Goal: Find specific page/section: Find specific page/section

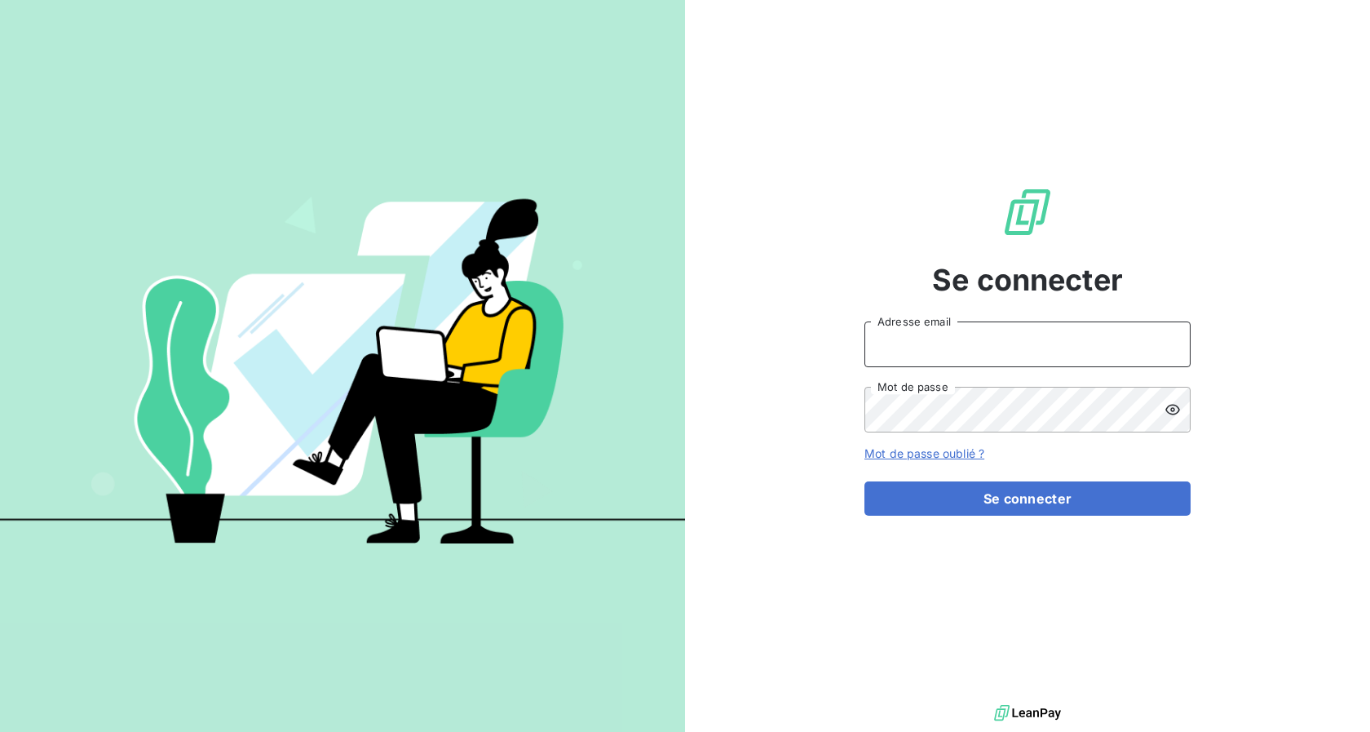
click at [904, 352] on input "Adresse email" at bounding box center [1028, 344] width 326 height 46
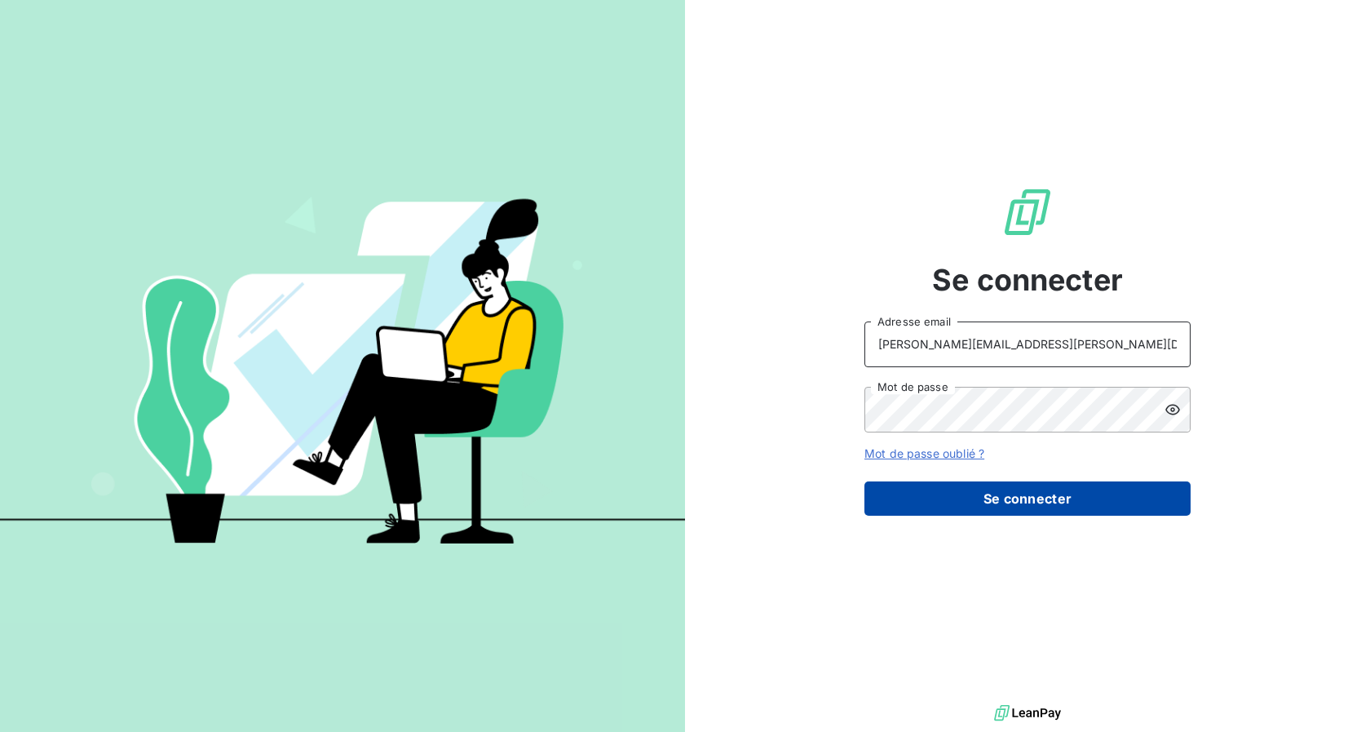
type input "nicolas.morin@copytop.com"
click at [926, 498] on button "Se connecter" at bounding box center [1028, 498] width 326 height 34
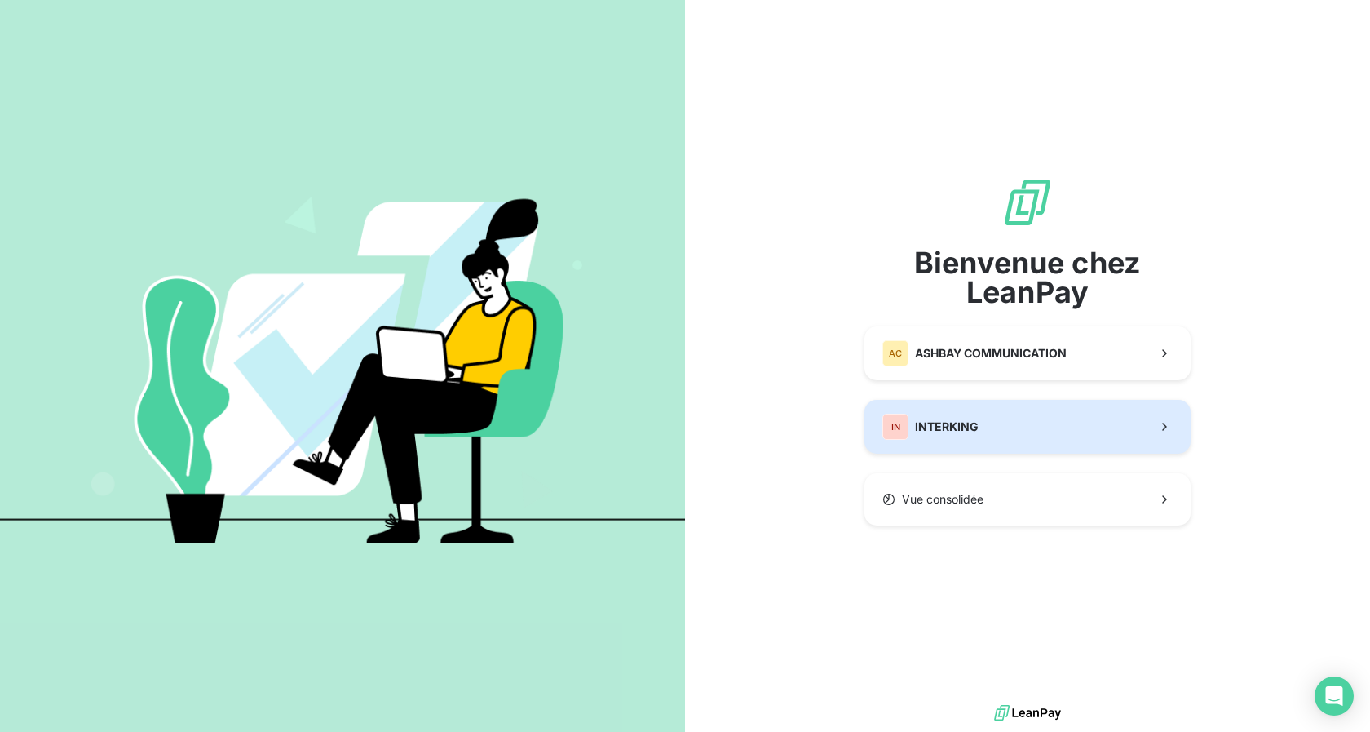
click at [932, 416] on div "IN INTERKING" at bounding box center [931, 427] width 96 height 26
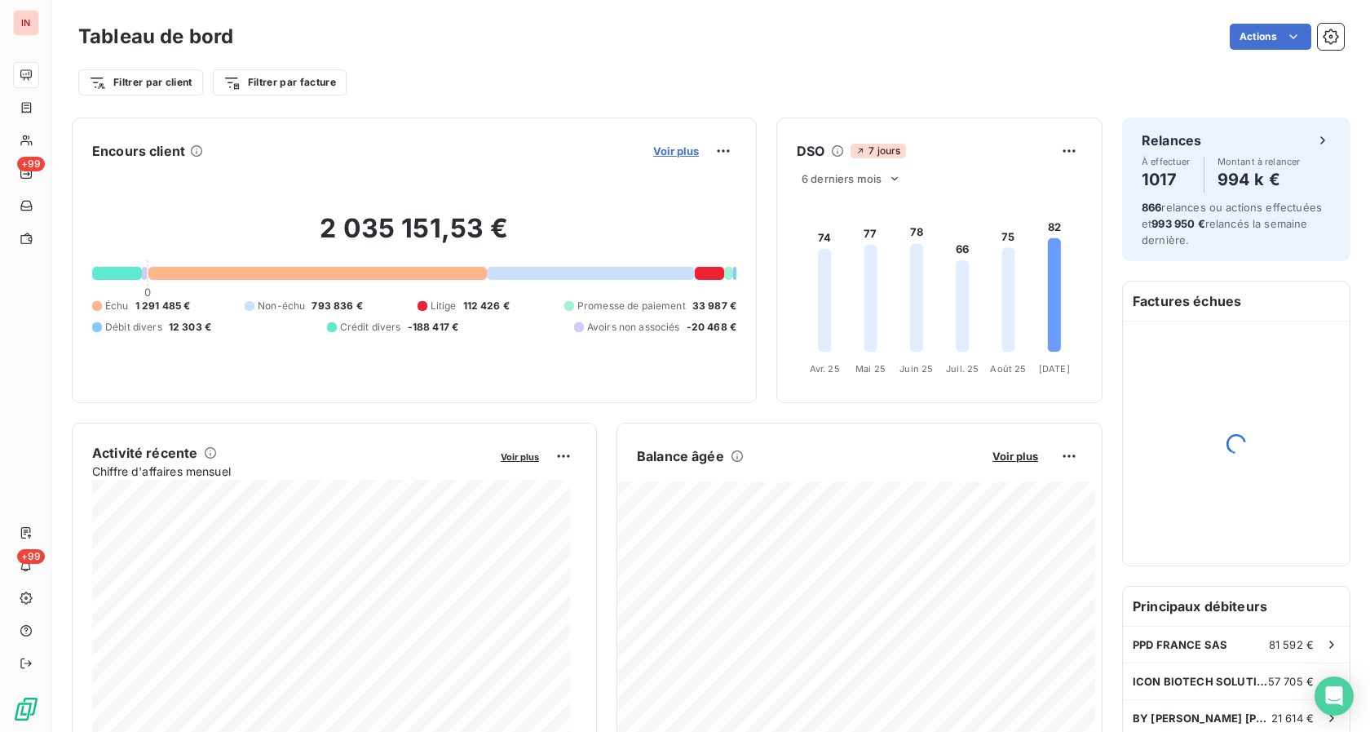
click at [676, 147] on span "Voir plus" at bounding box center [676, 150] width 46 height 13
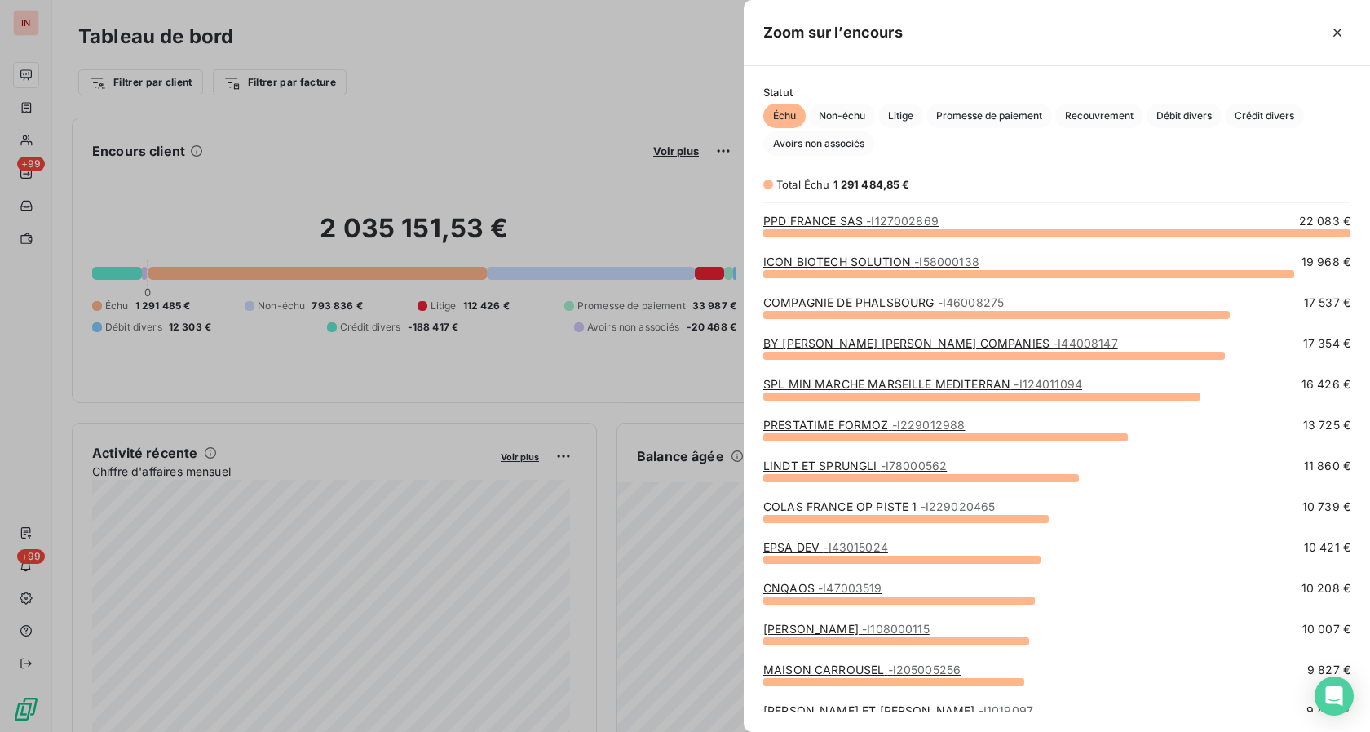
scroll to position [485, 613]
click at [846, 303] on link "COMPAGNIE DE PHALSBOURG - I46008275" at bounding box center [883, 302] width 241 height 14
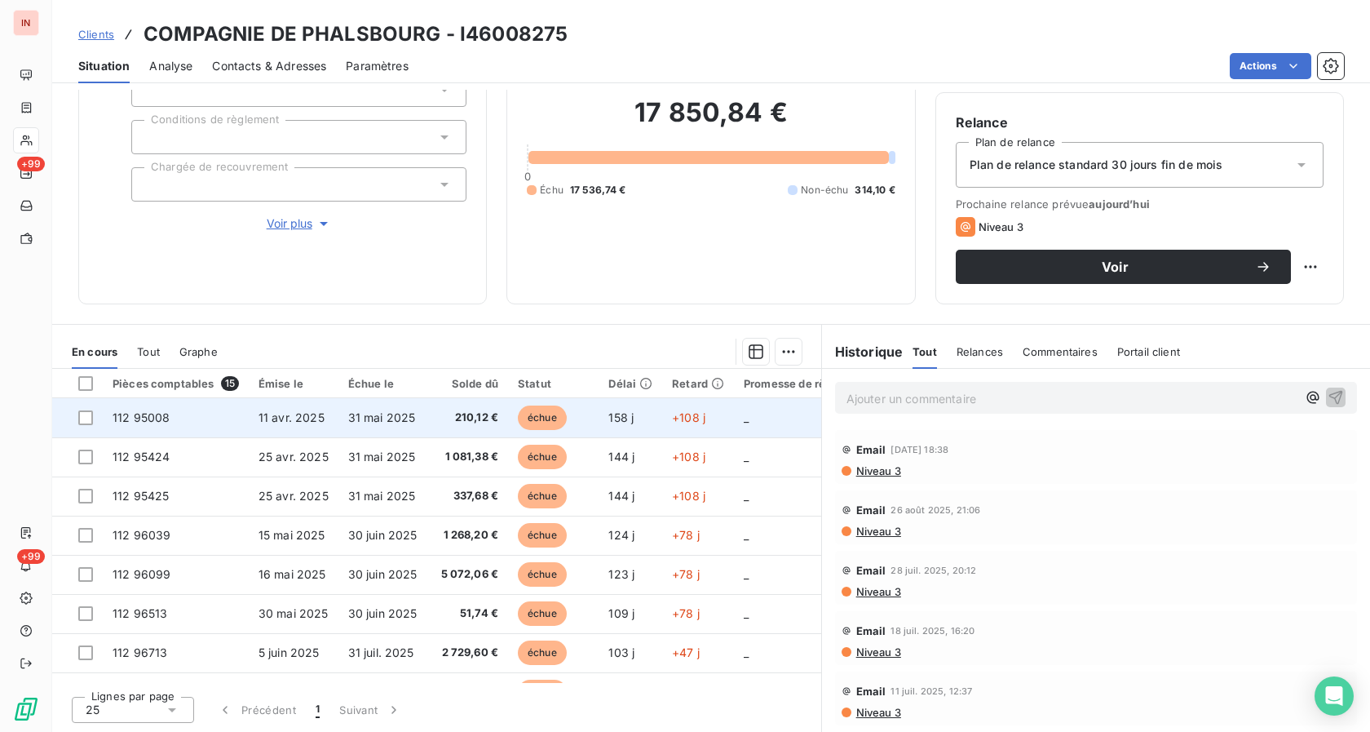
click at [139, 411] on span "112 95008" at bounding box center [141, 417] width 57 height 14
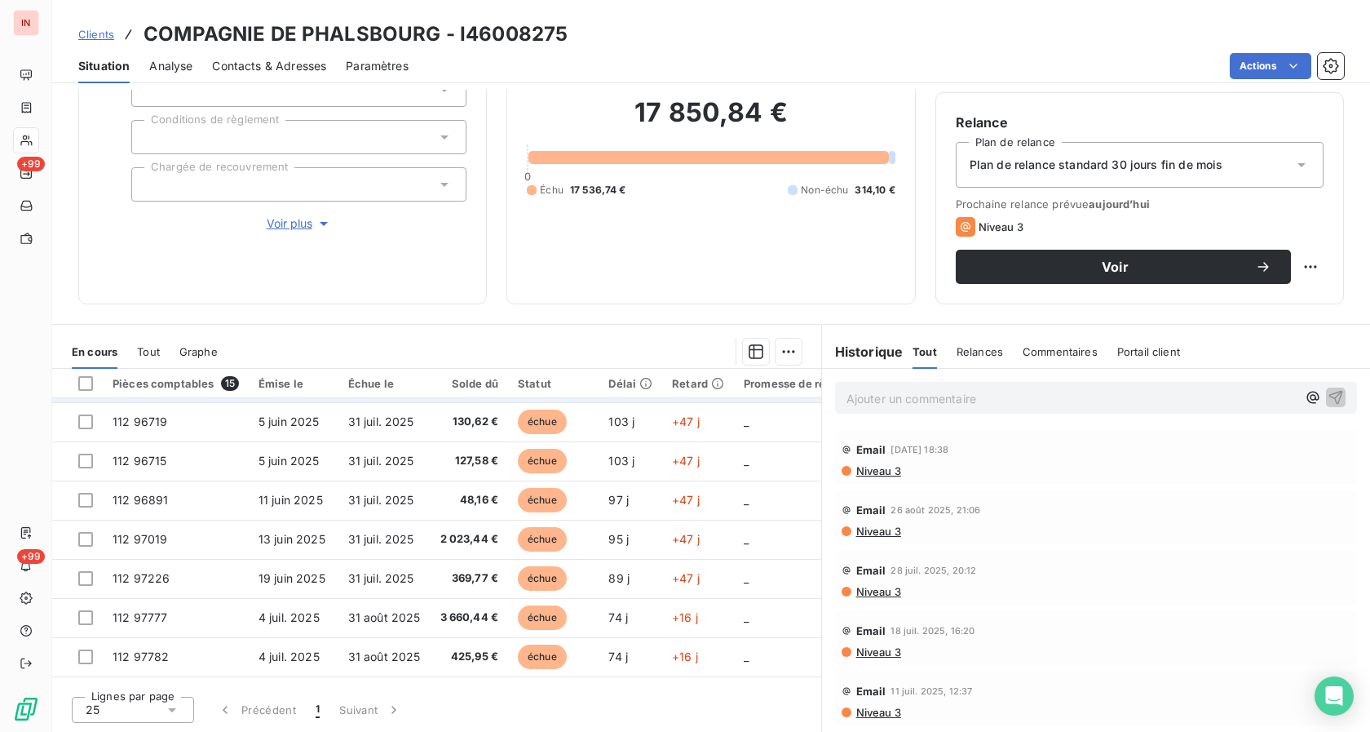
scroll to position [234, 0]
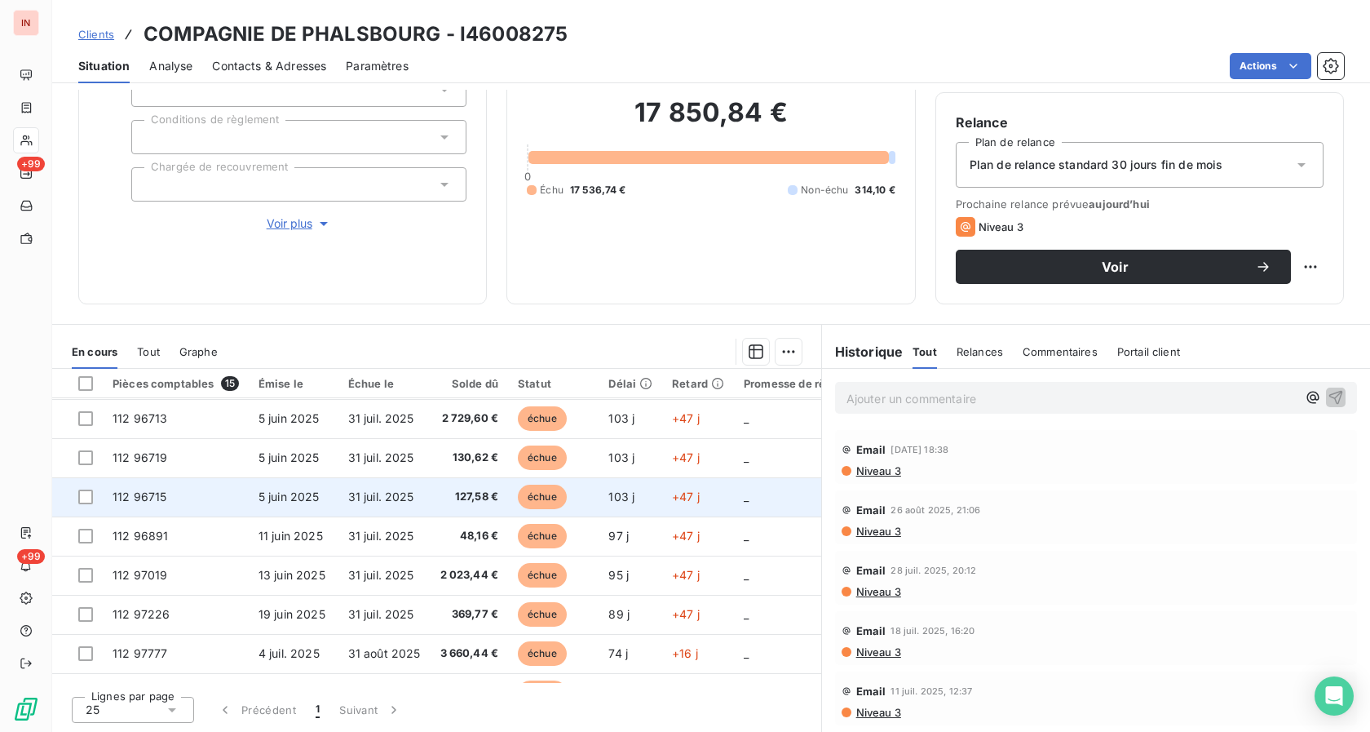
click at [152, 487] on td "112 96715" at bounding box center [176, 496] width 146 height 39
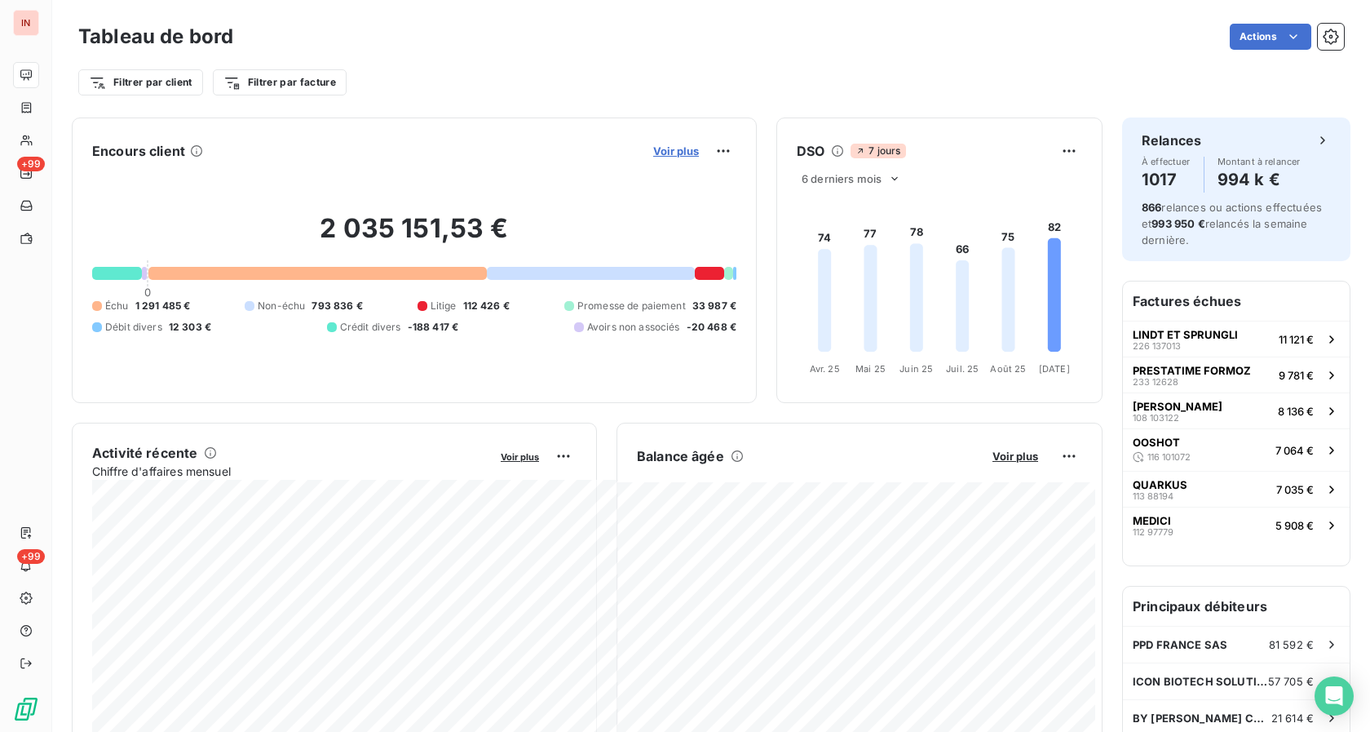
click at [668, 152] on span "Voir plus" at bounding box center [676, 150] width 46 height 13
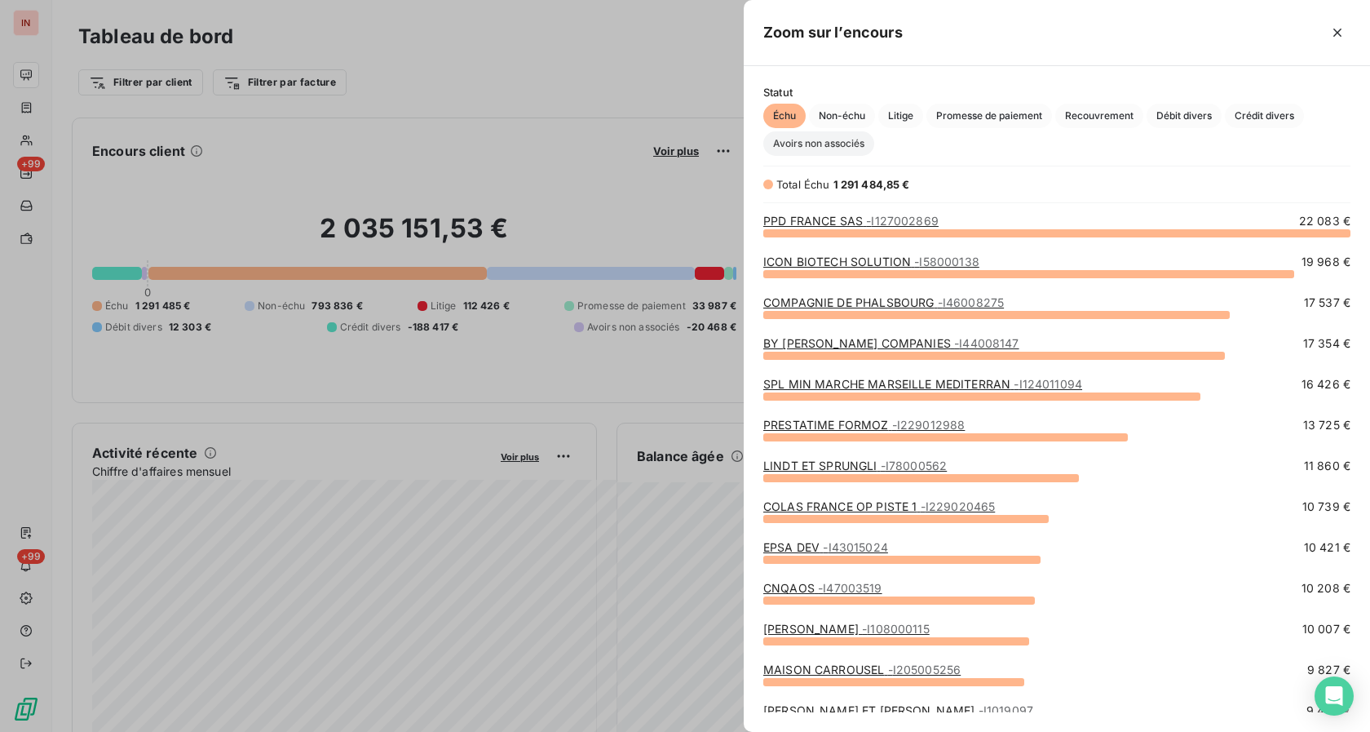
scroll to position [485, 613]
click at [799, 120] on span "Échu" at bounding box center [784, 116] width 42 height 24
click at [841, 303] on link "COMPAGNIE DE PHALSBOURG - I46008275" at bounding box center [883, 302] width 241 height 14
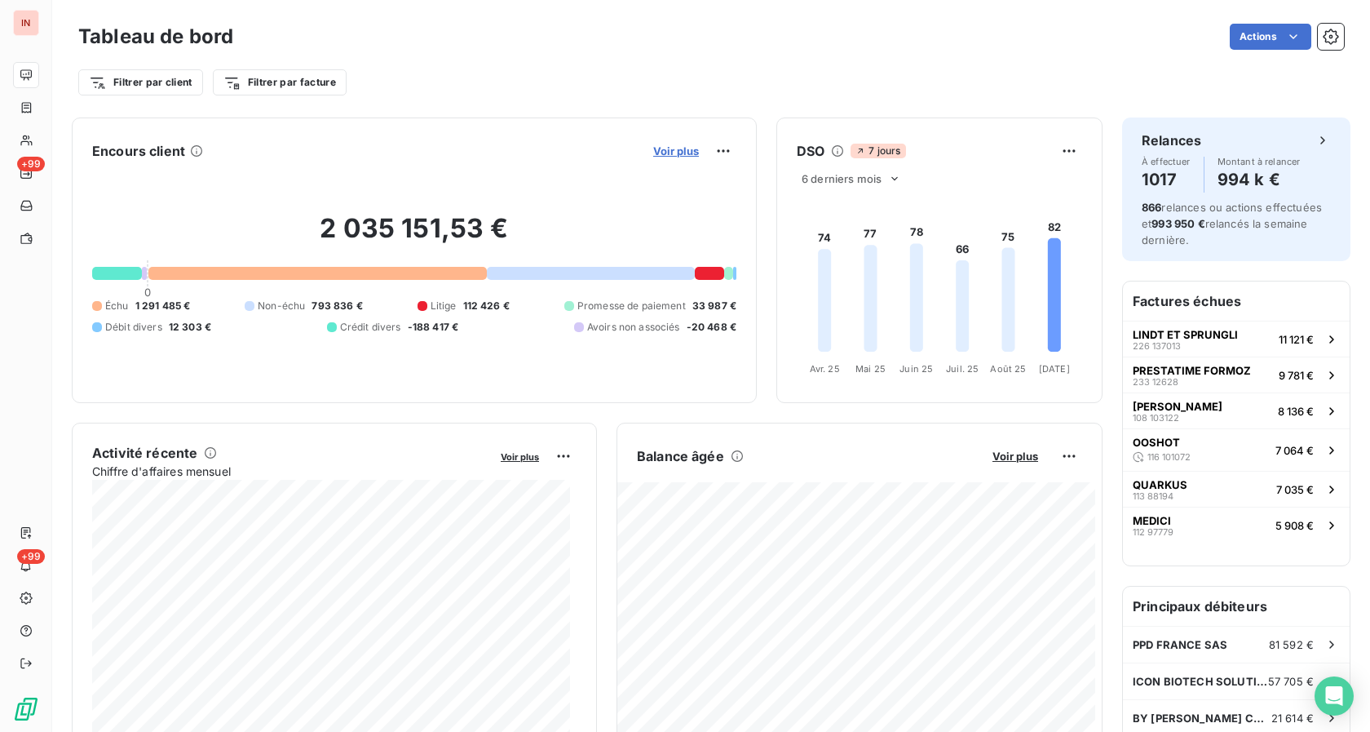
click at [668, 144] on span "Voir plus" at bounding box center [676, 150] width 46 height 13
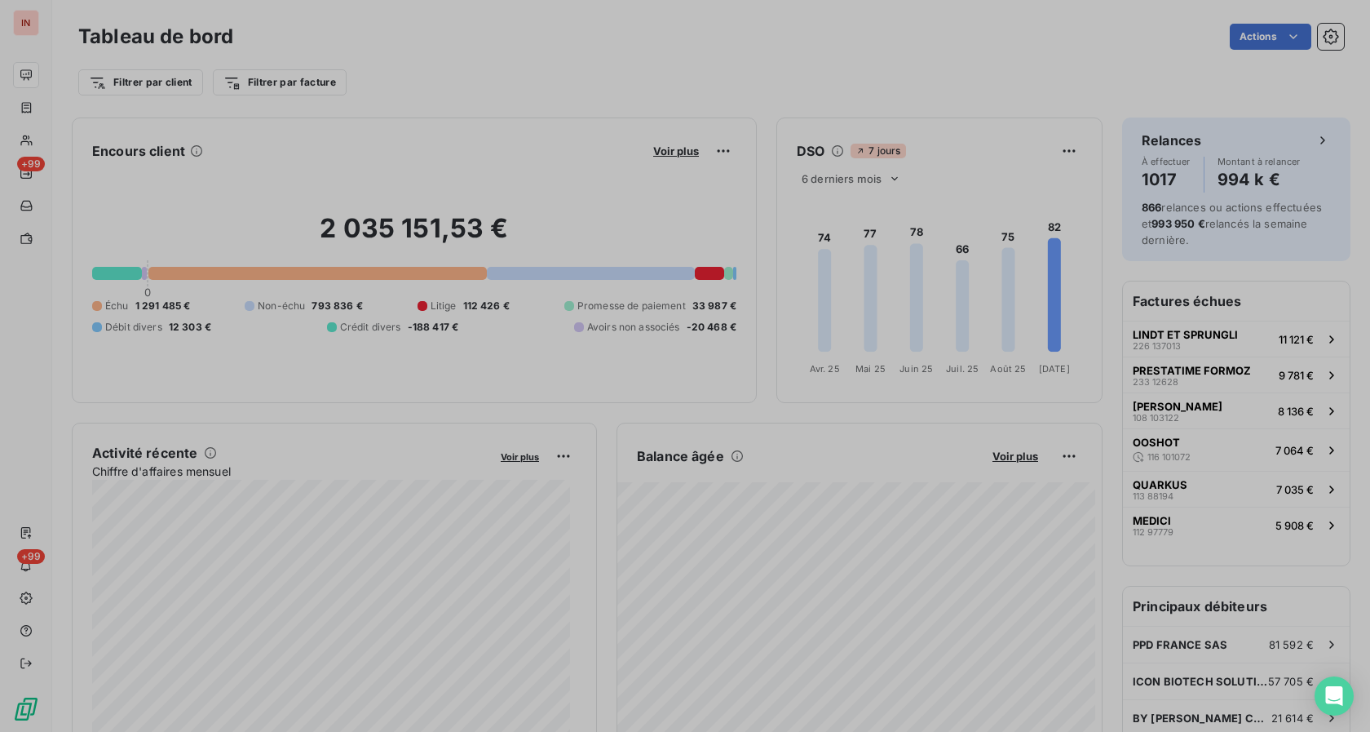
scroll to position [15, 15]
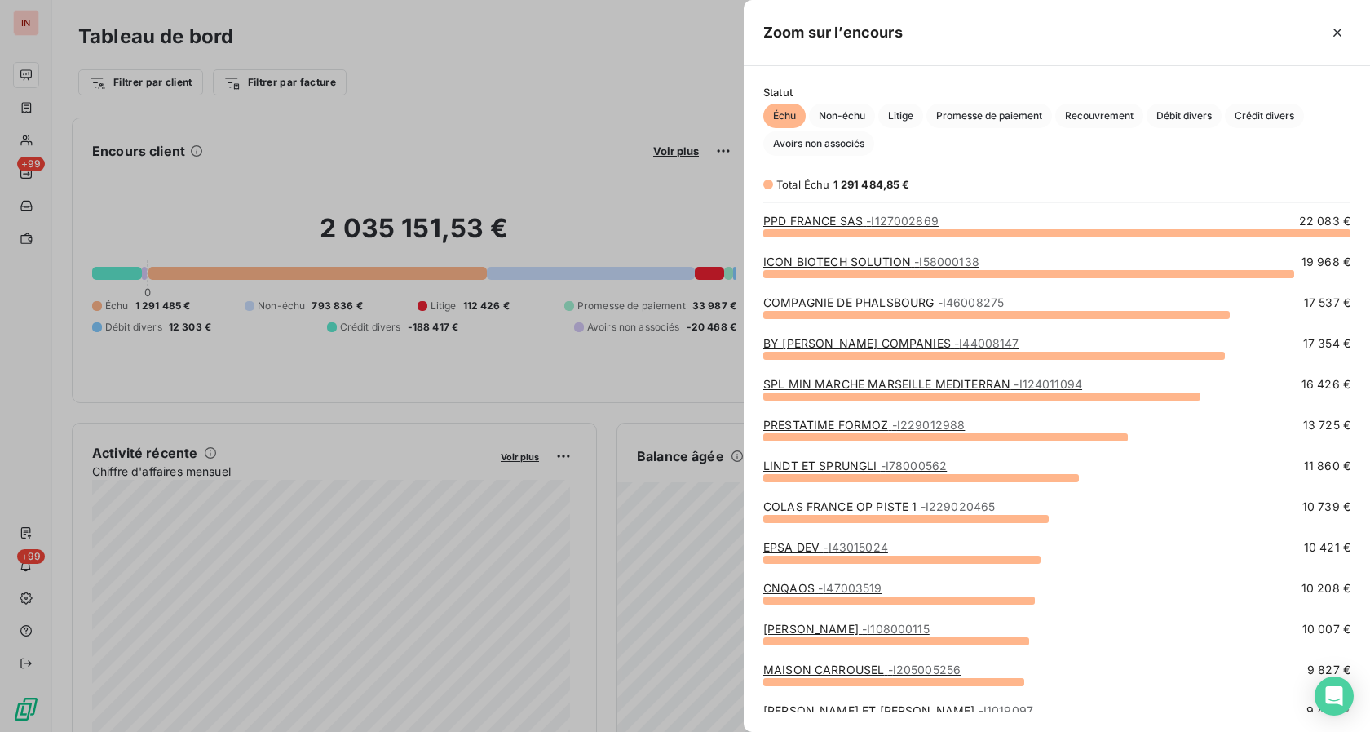
click at [810, 303] on link "COMPAGNIE DE PHALSBOURG - I46008275" at bounding box center [883, 302] width 241 height 14
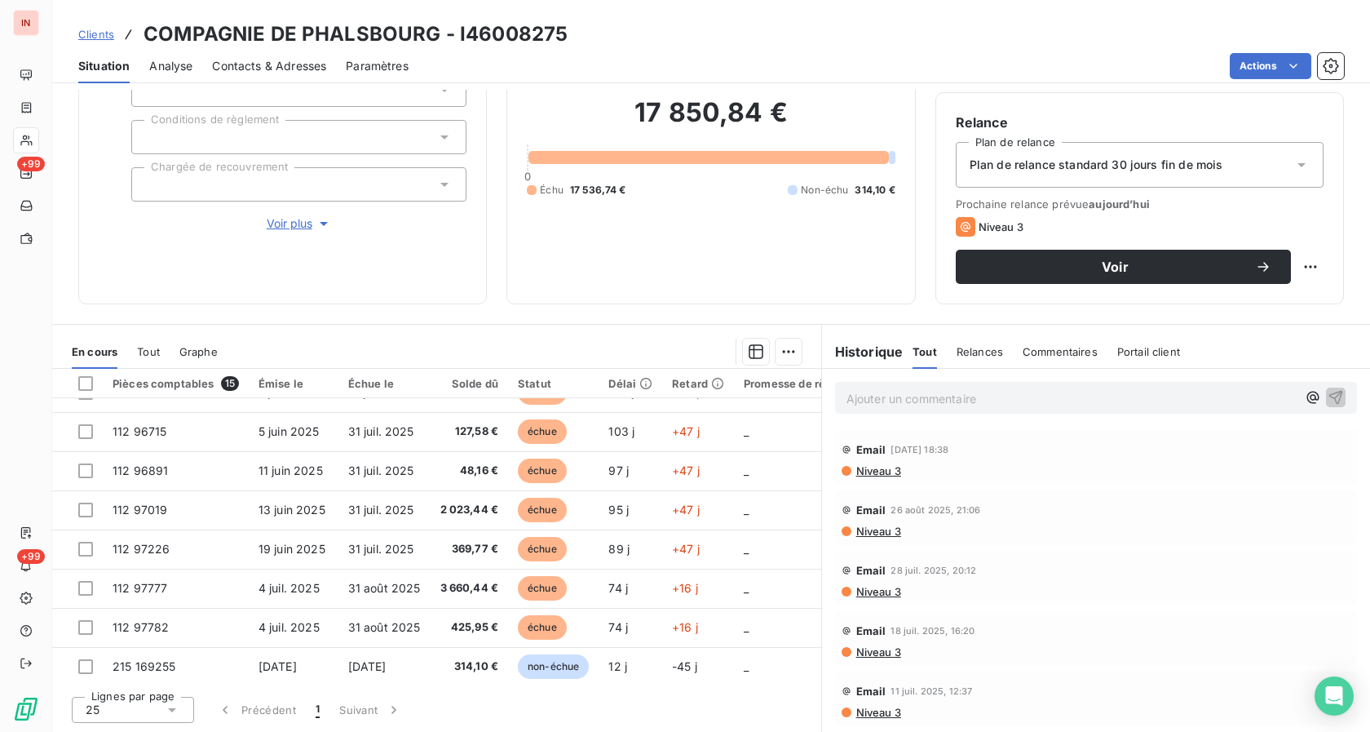
scroll to position [317, 0]
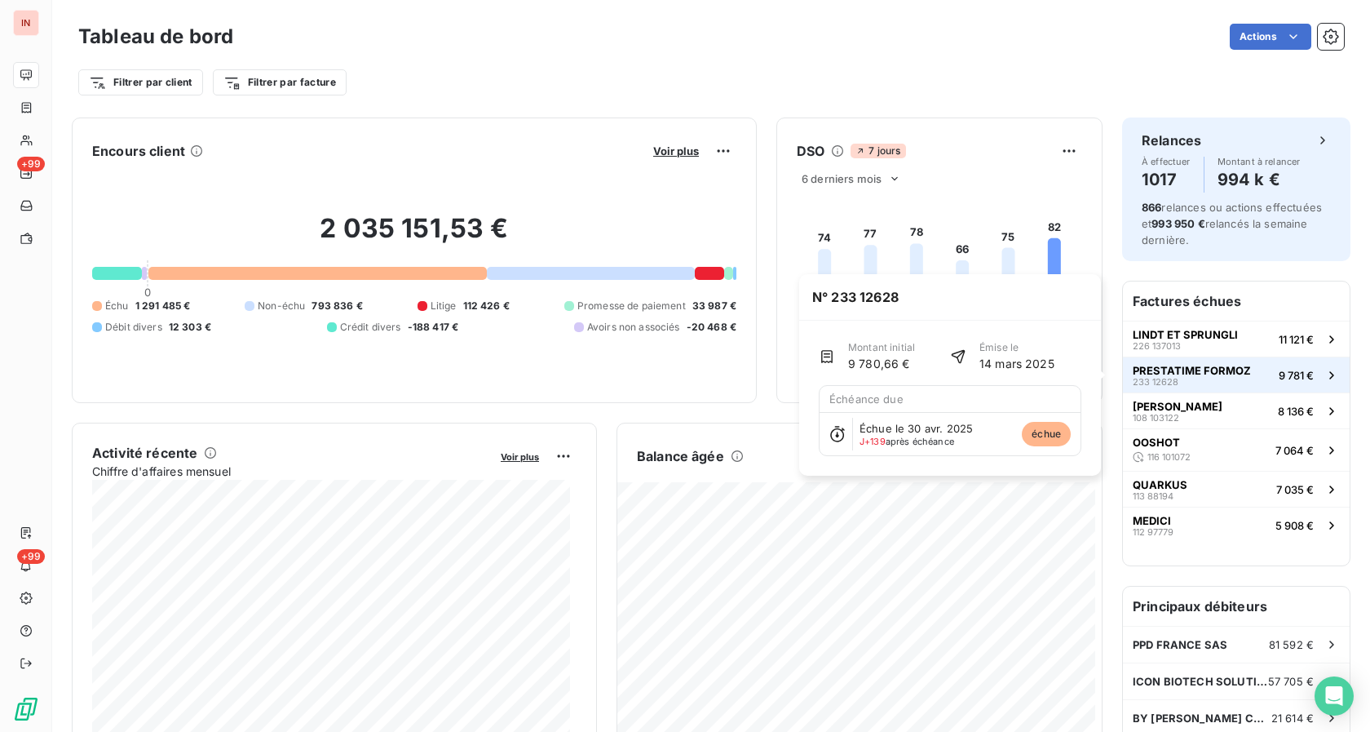
click at [1144, 380] on span "233 12628" at bounding box center [1156, 382] width 46 height 10
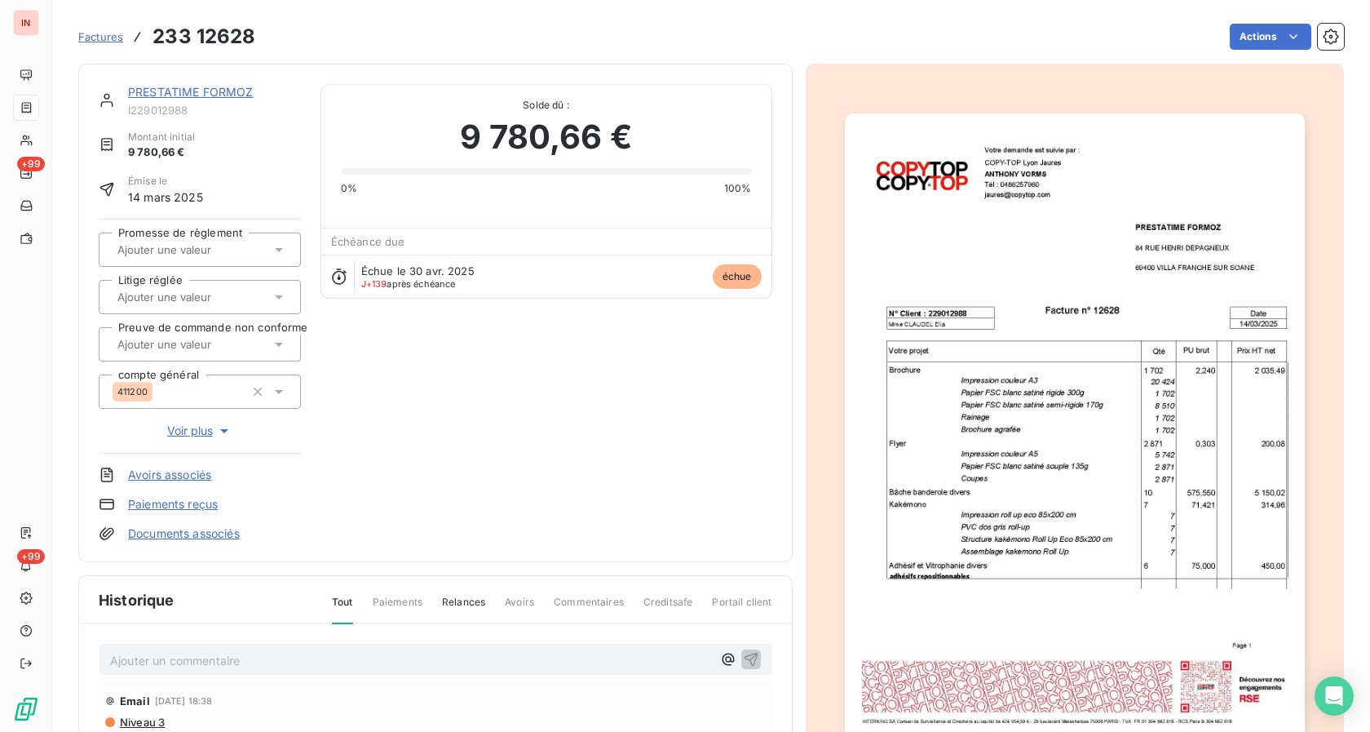
click at [194, 97] on link "PRESTATIME FORMOZ" at bounding box center [191, 92] width 126 height 14
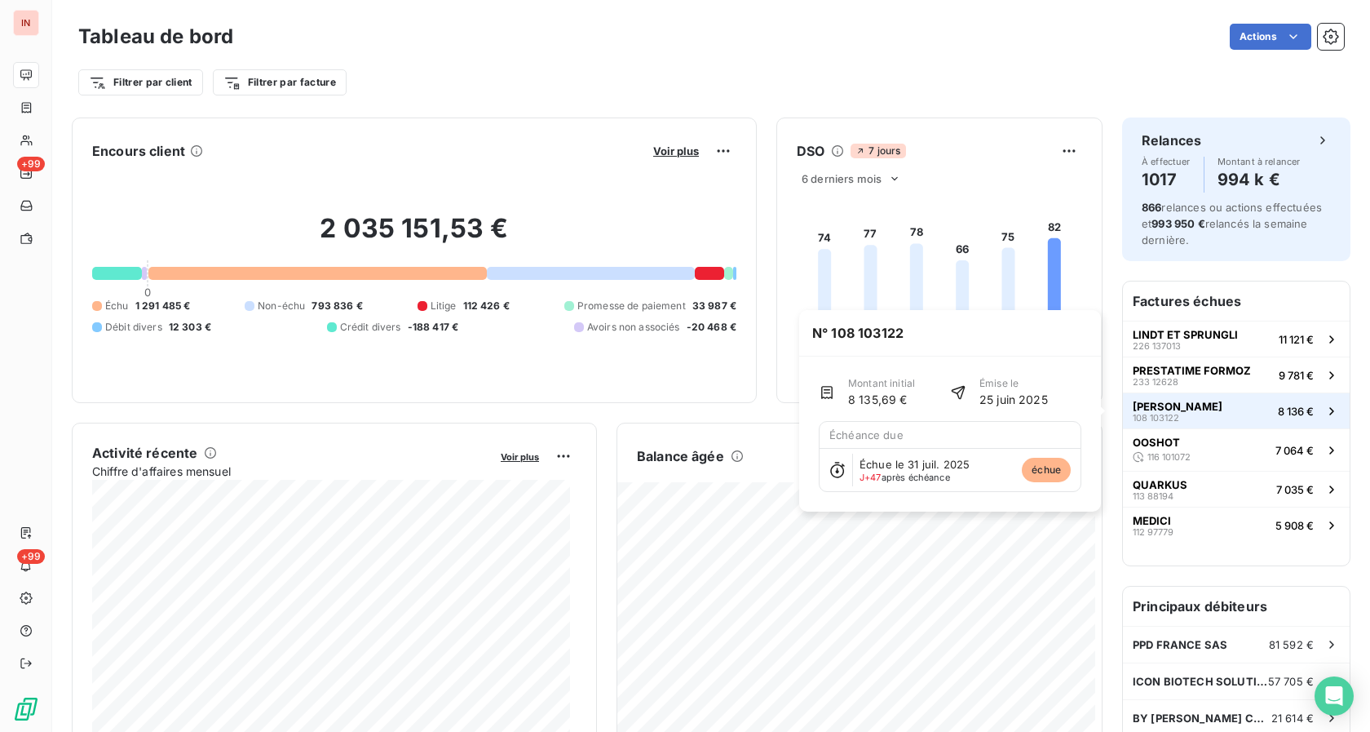
click at [1152, 418] on span "108 103122" at bounding box center [1156, 418] width 46 height 10
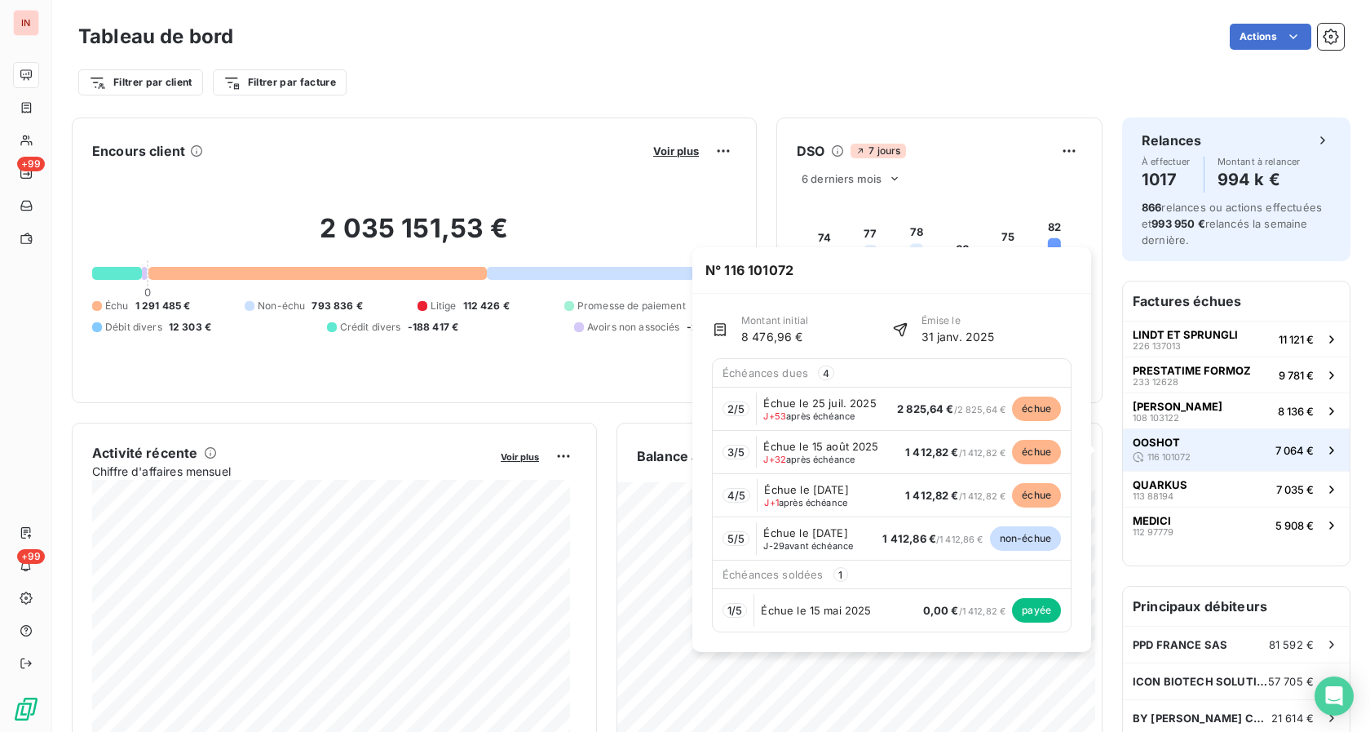
click at [1162, 441] on span "OOSHOT" at bounding box center [1156, 442] width 47 height 13
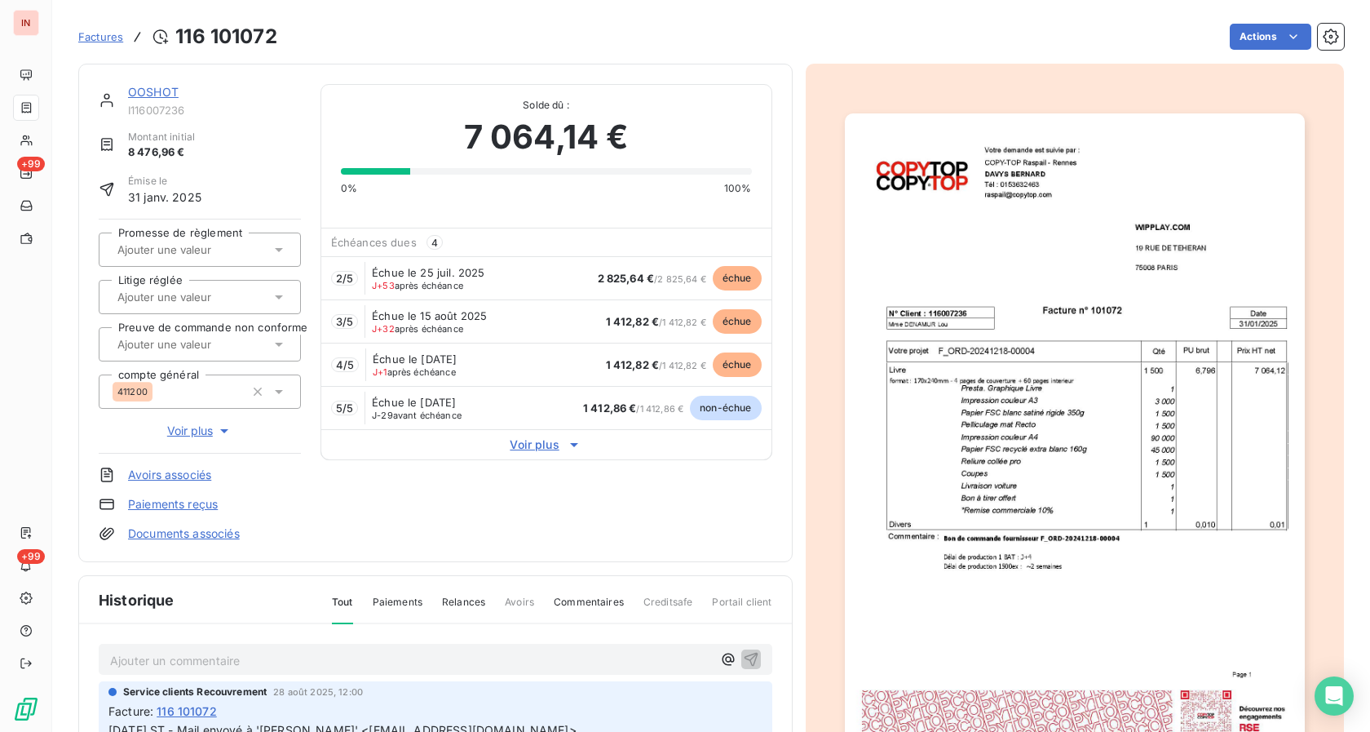
click at [187, 534] on link "Documents associés" at bounding box center [184, 533] width 112 height 16
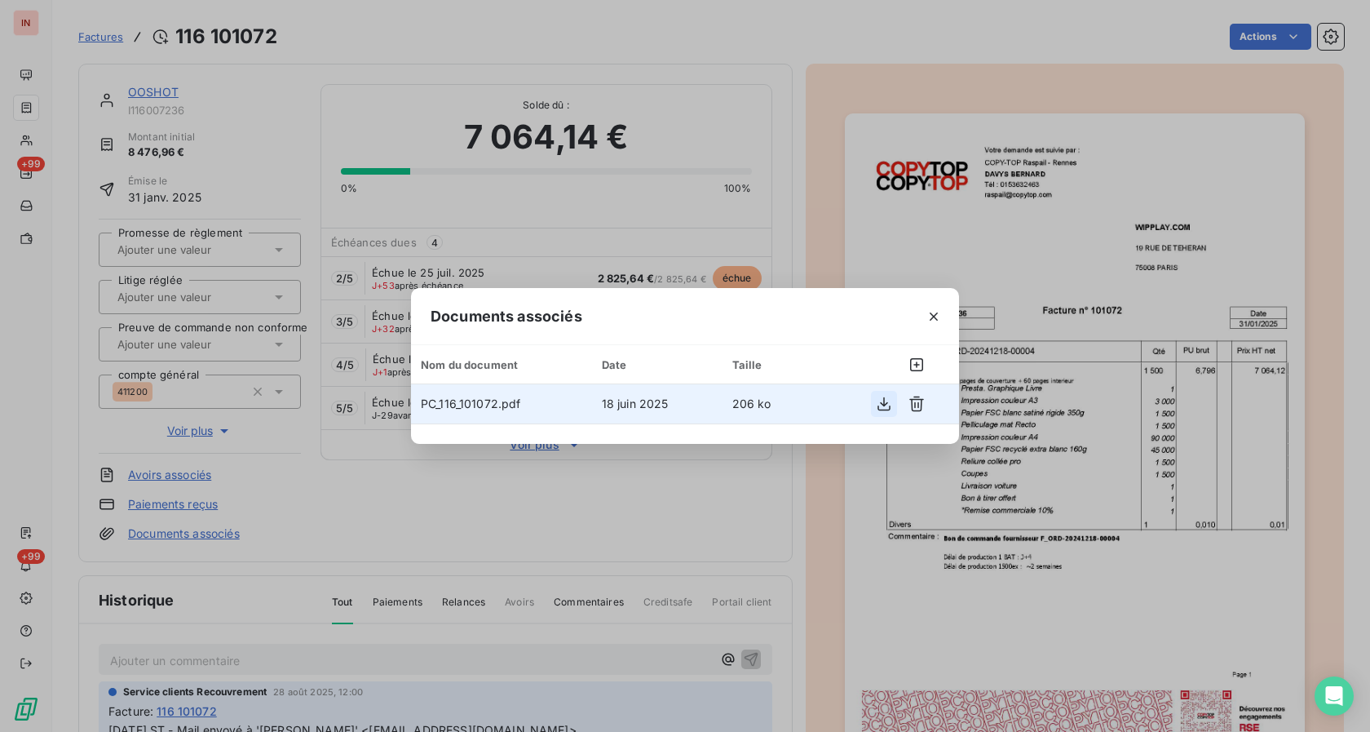
click at [882, 404] on icon "button" at bounding box center [884, 404] width 13 height 14
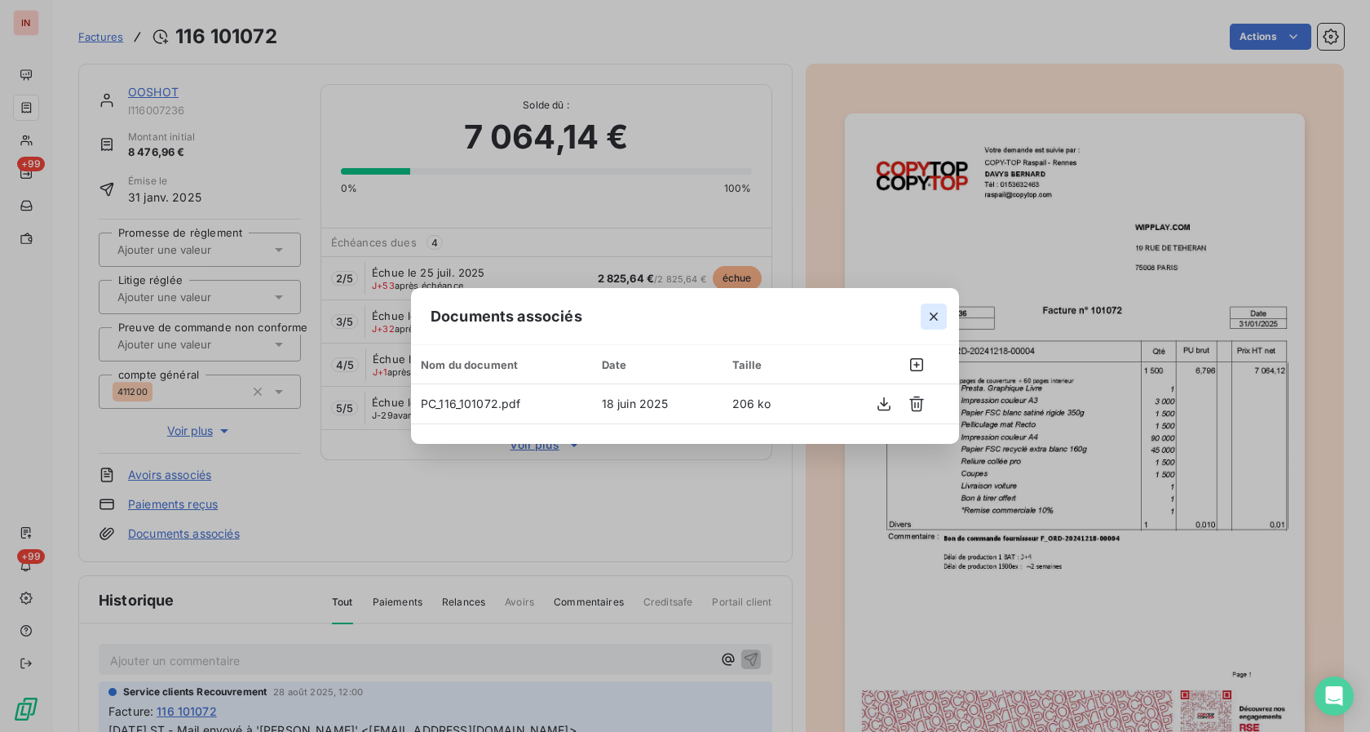
click at [943, 326] on button "button" at bounding box center [934, 316] width 26 height 26
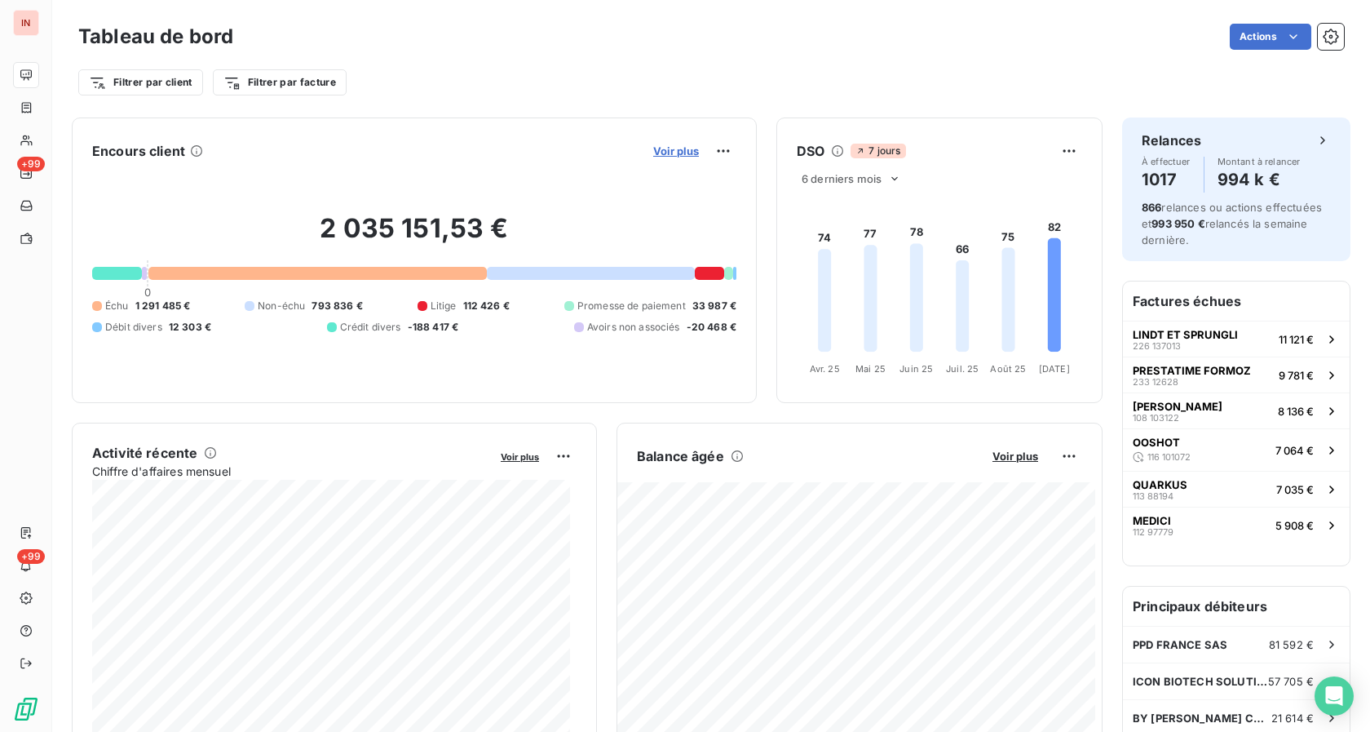
click at [671, 153] on span "Voir plus" at bounding box center [676, 150] width 46 height 13
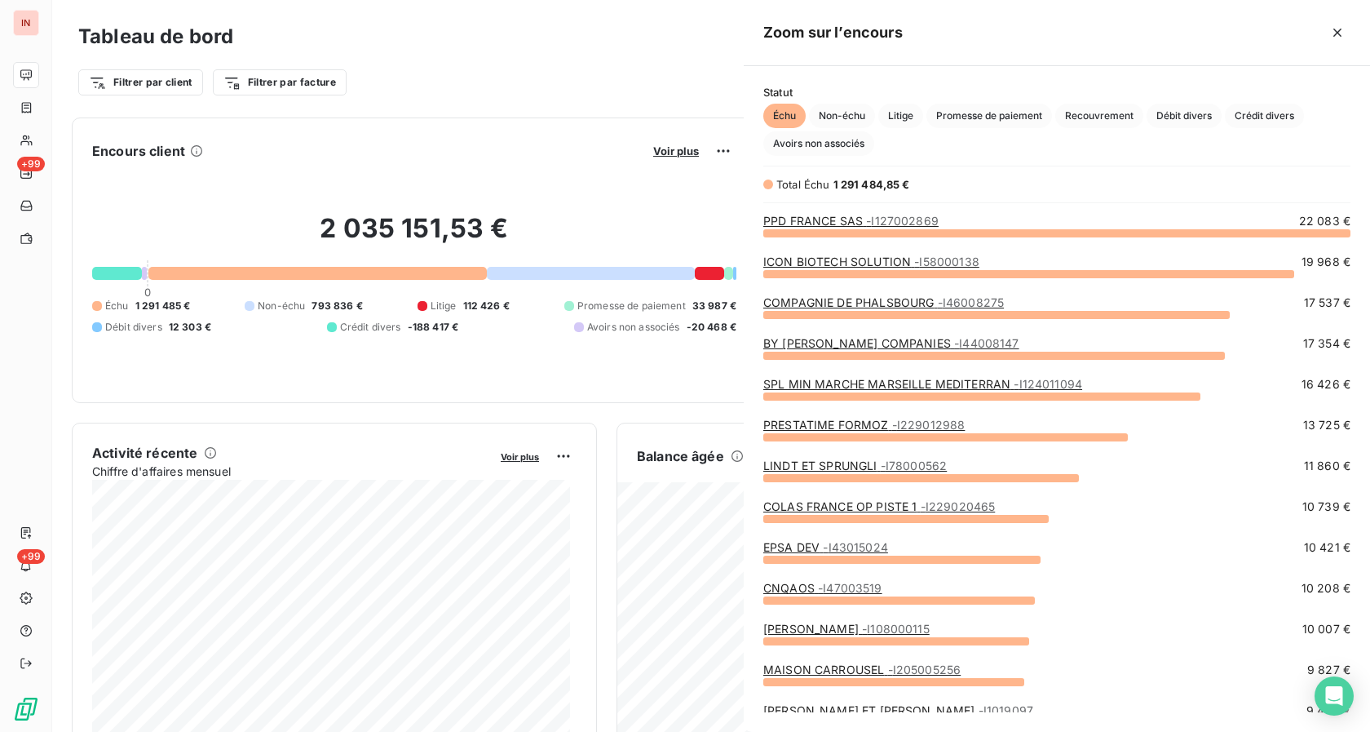
scroll to position [718, 613]
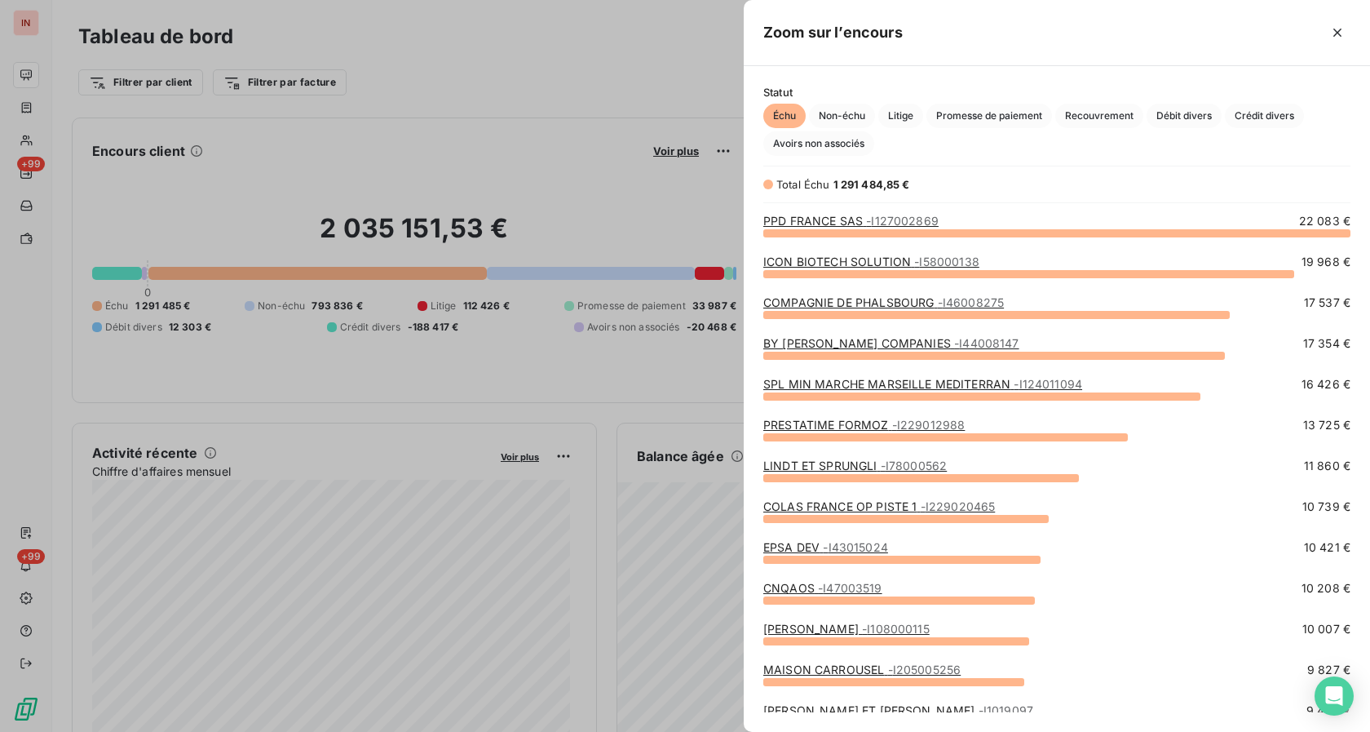
click at [844, 297] on link "COMPAGNIE DE PHALSBOURG - I46008275" at bounding box center [883, 302] width 241 height 14
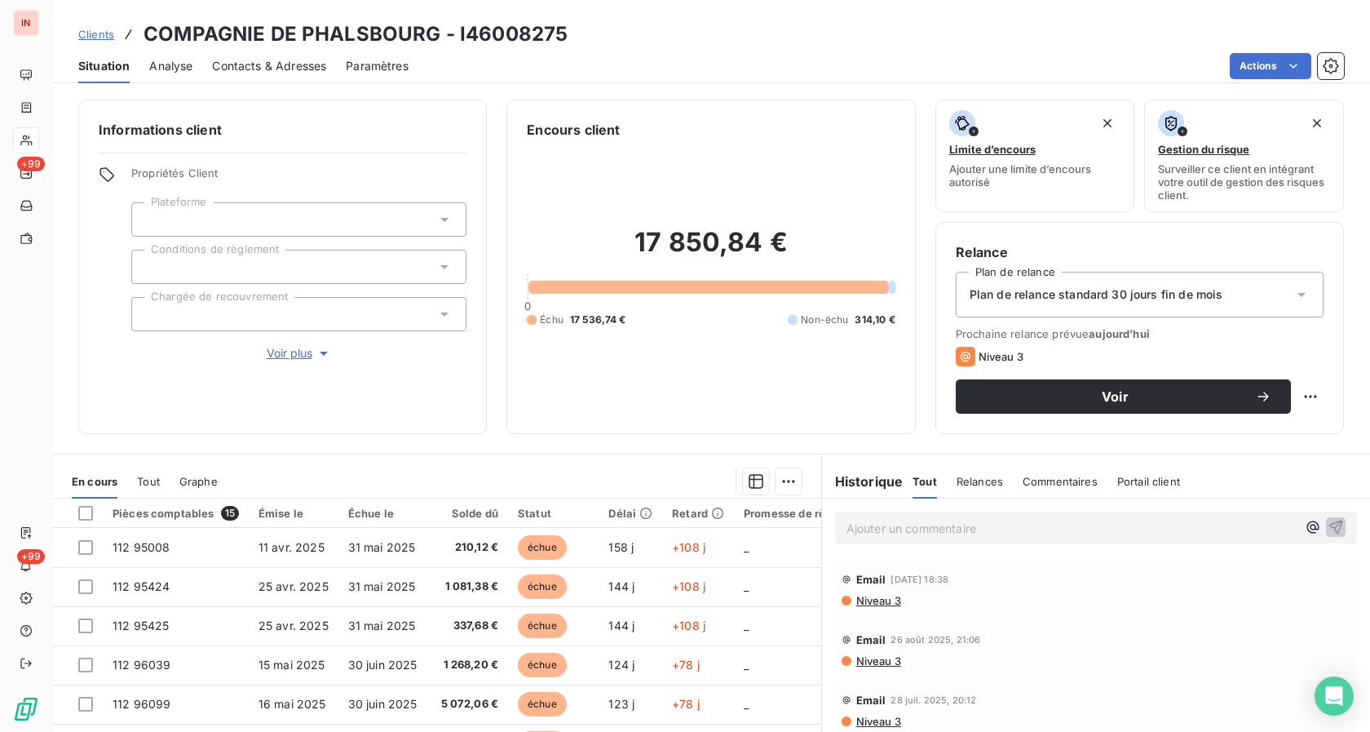
click at [80, 32] on span "Clients" at bounding box center [96, 34] width 36 height 13
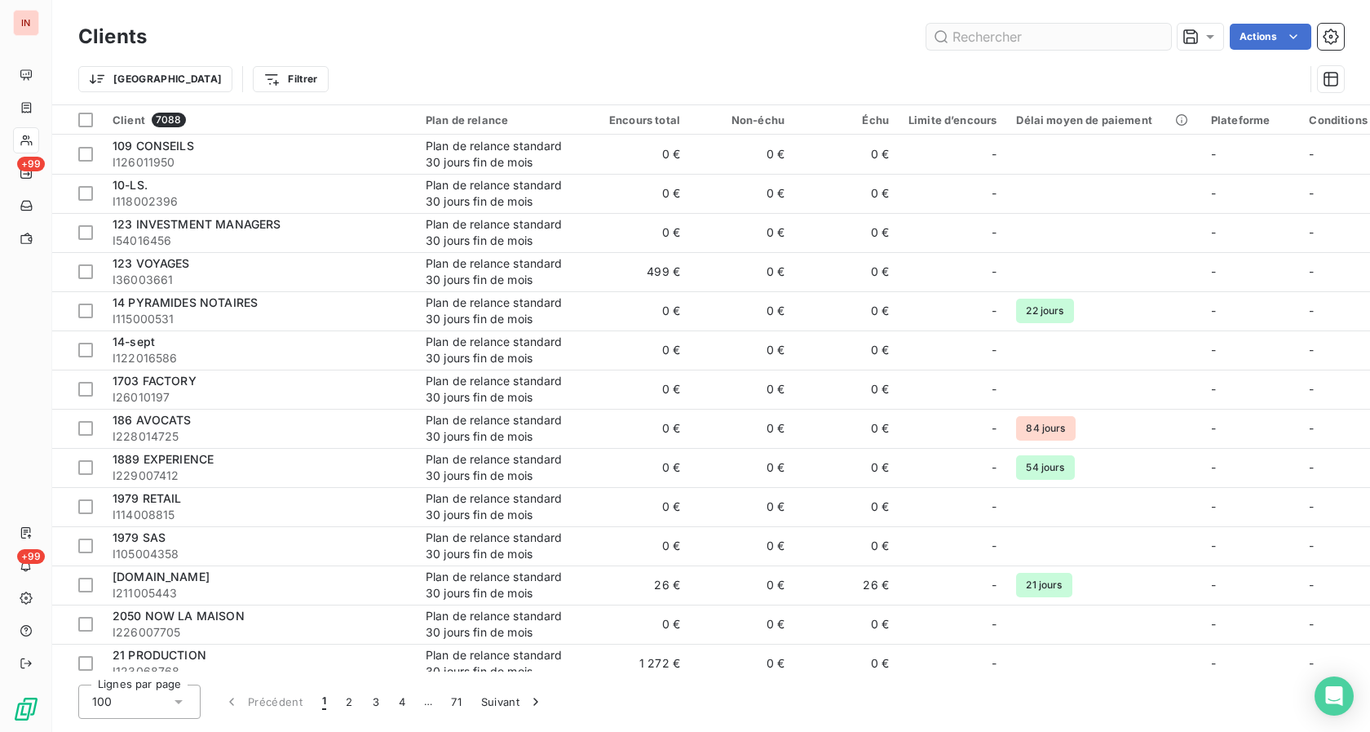
click at [987, 33] on input "text" at bounding box center [1049, 37] width 245 height 26
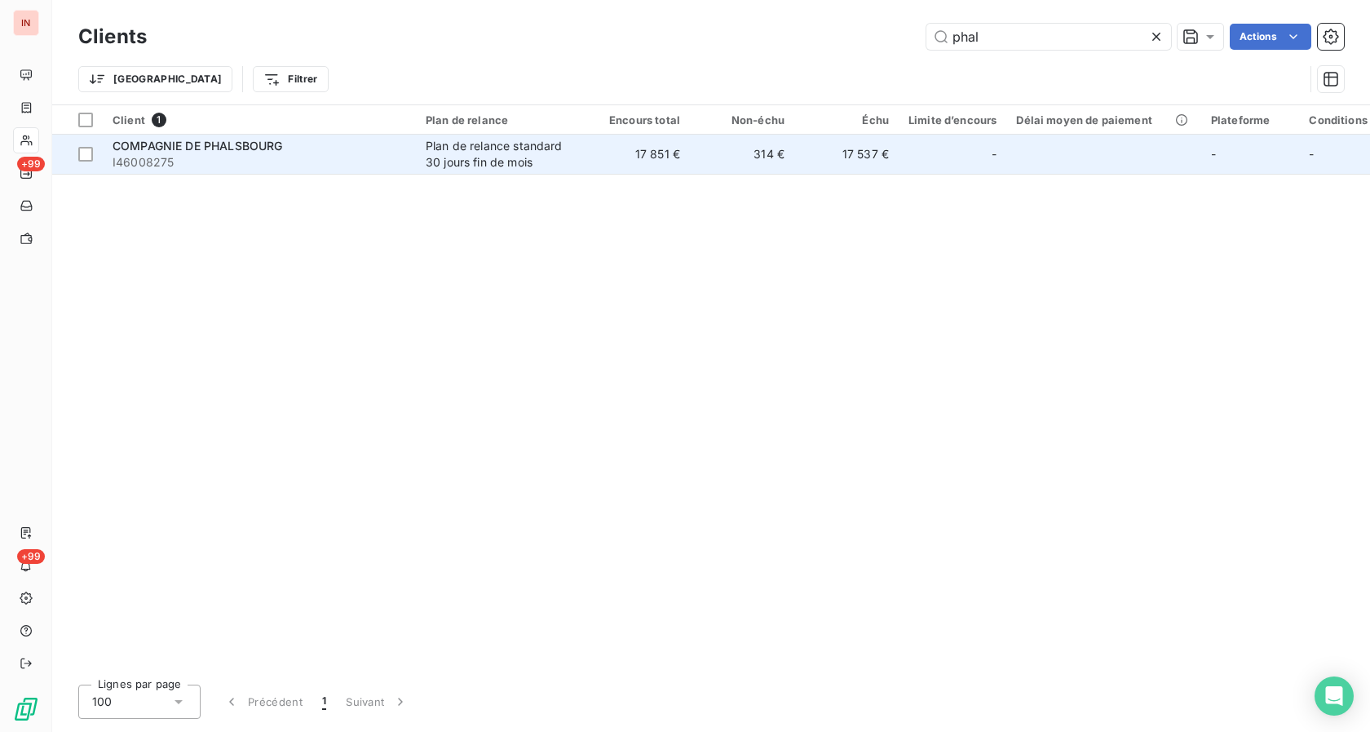
type input "phal"
click at [427, 150] on div "Plan de relance standard 30 jours fin de mois" at bounding box center [501, 154] width 150 height 33
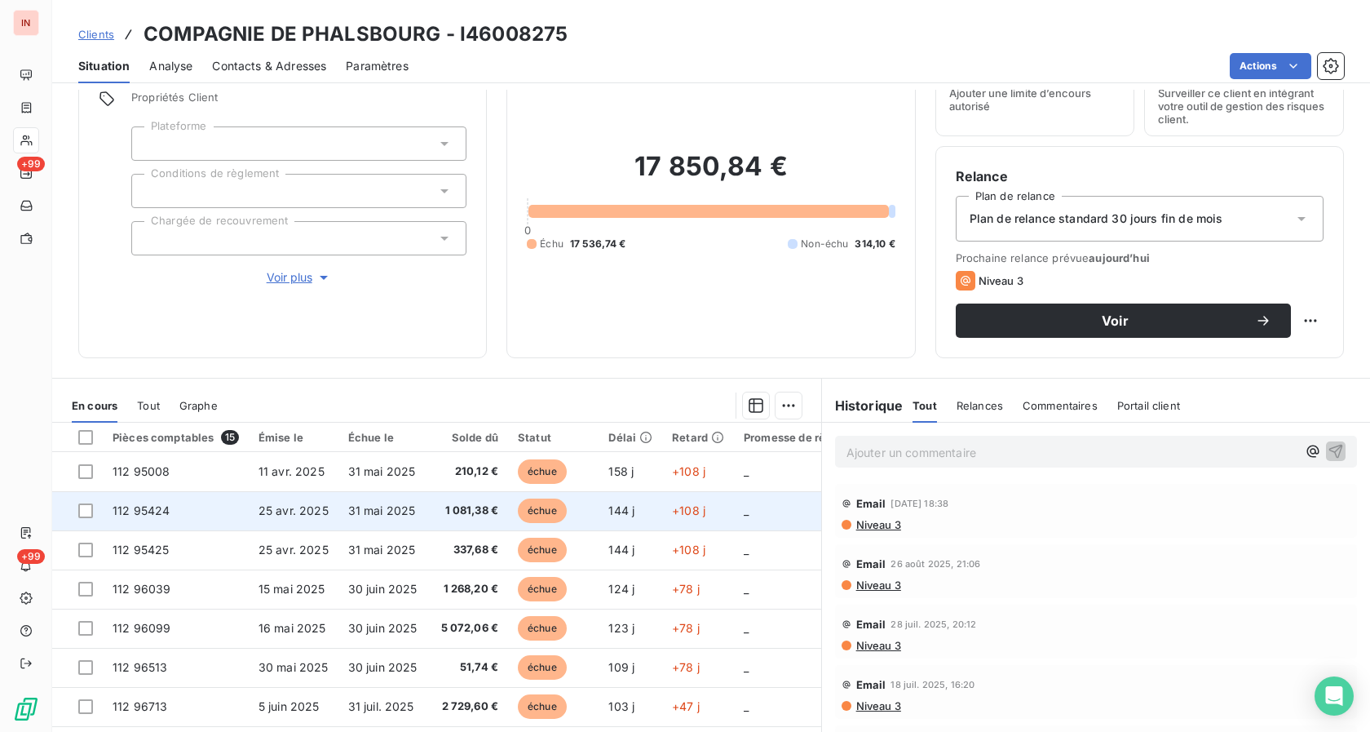
scroll to position [130, 0]
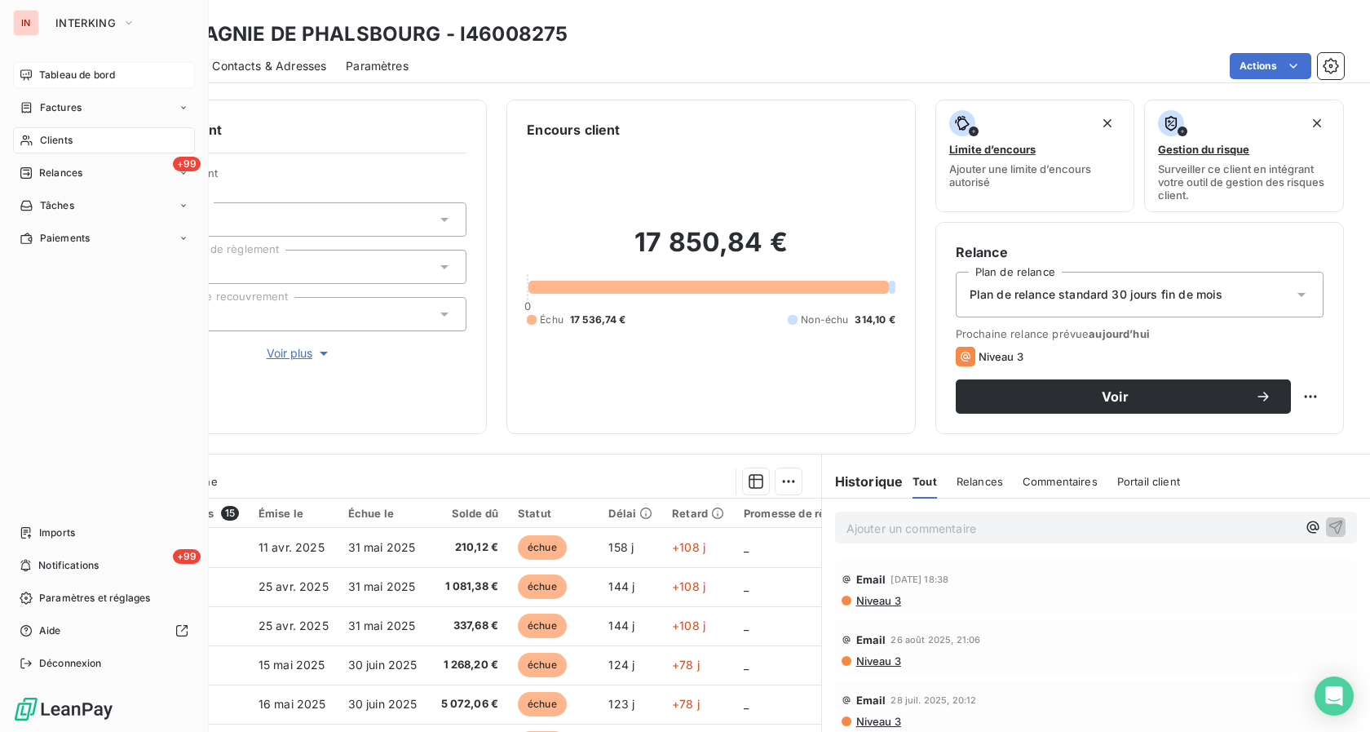
click at [41, 75] on span "Tableau de bord" at bounding box center [77, 75] width 76 height 15
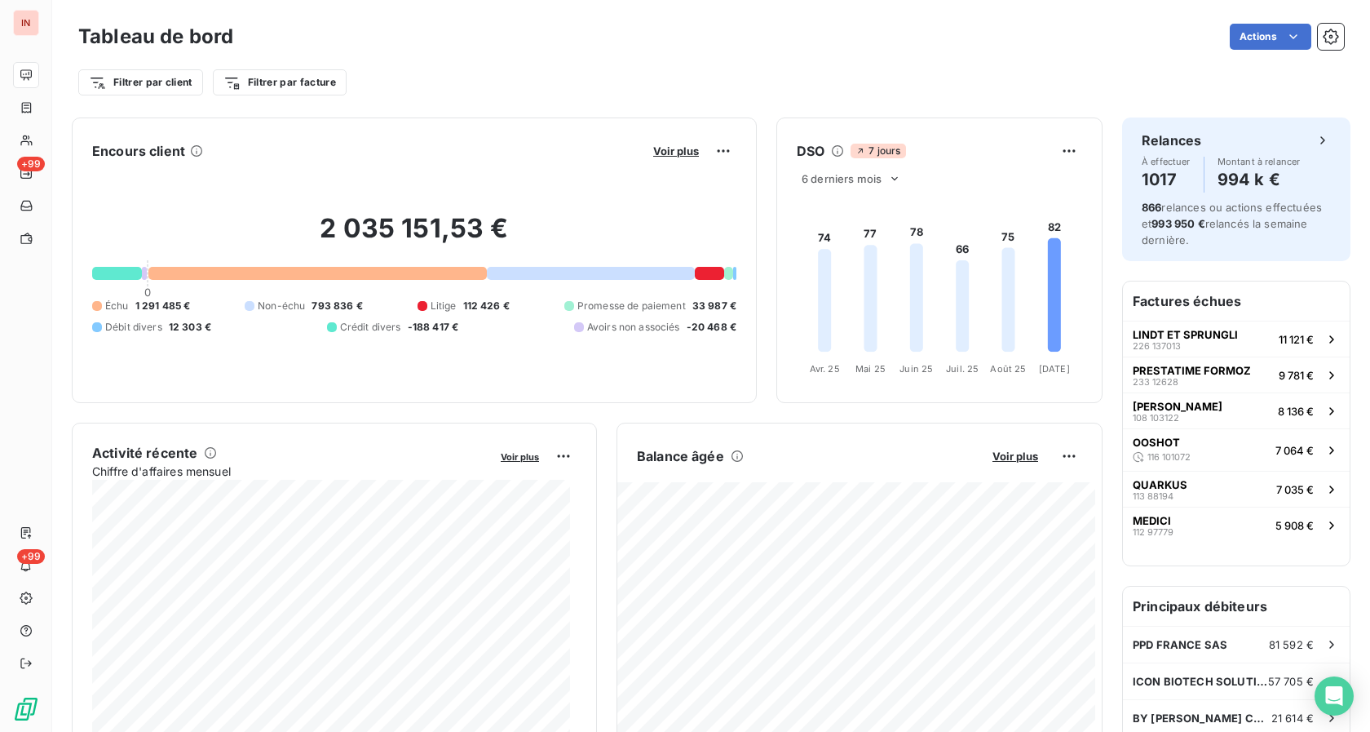
drag, startPoint x: 630, startPoint y: 159, endPoint x: 639, endPoint y: 155, distance: 10.6
click at [638, 157] on div "Encours client Voir plus" at bounding box center [414, 151] width 644 height 26
click at [653, 154] on span "Voir plus" at bounding box center [676, 150] width 46 height 13
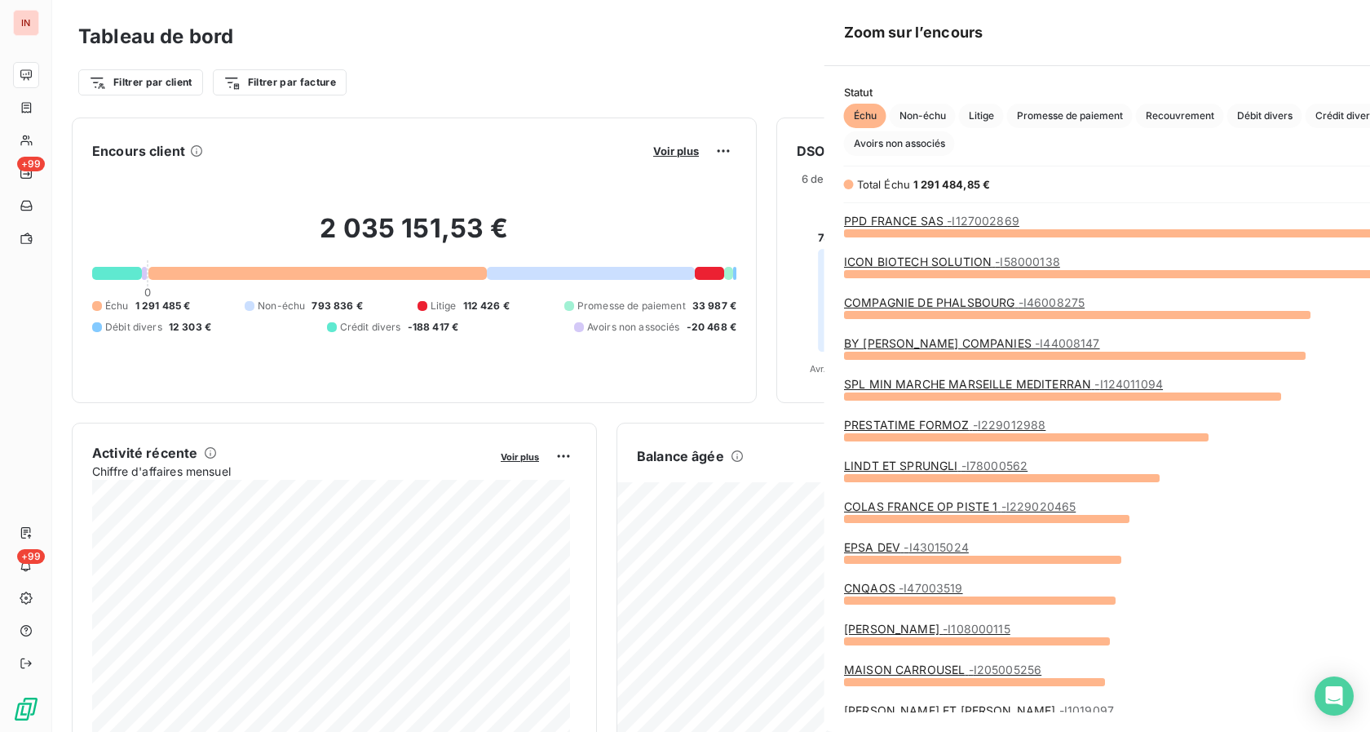
scroll to position [718, 613]
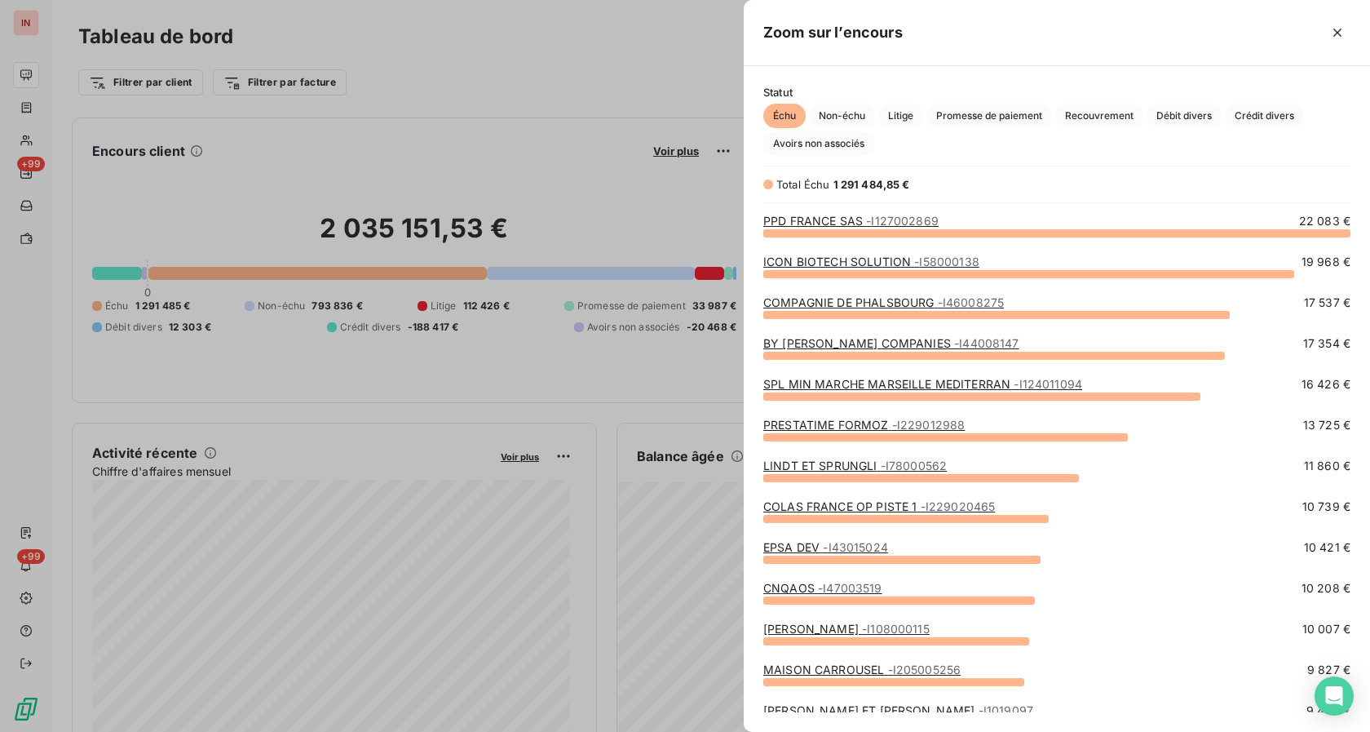
click at [185, 352] on div at bounding box center [685, 366] width 1370 height 732
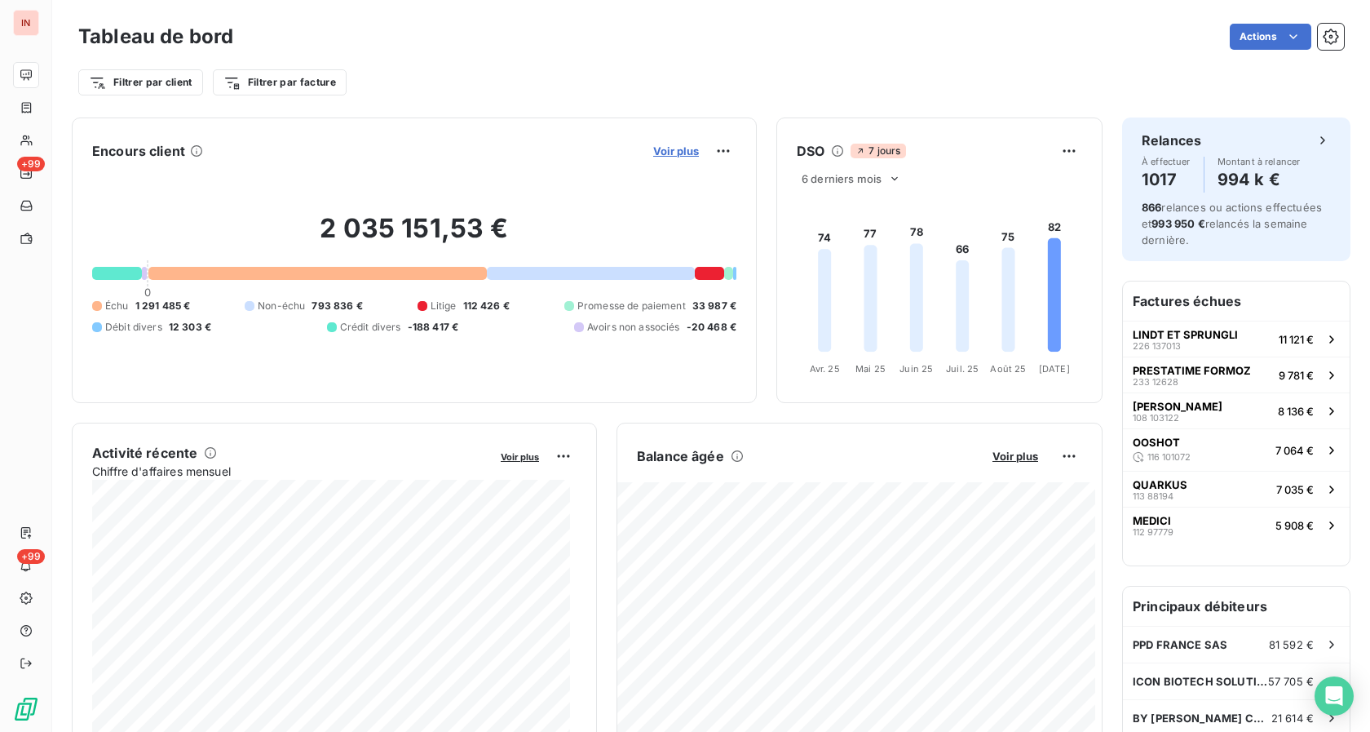
click at [661, 153] on span "Voir plus" at bounding box center [676, 150] width 46 height 13
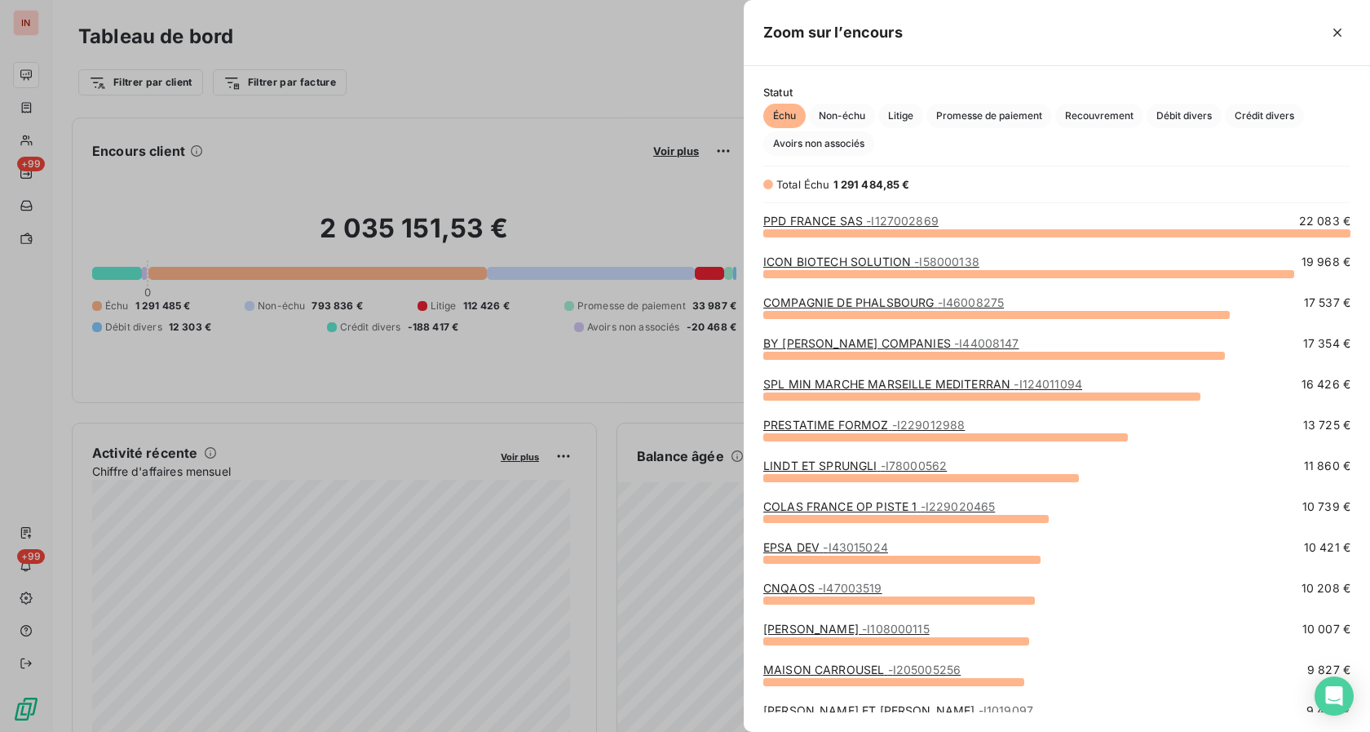
click at [561, 228] on div at bounding box center [685, 366] width 1370 height 732
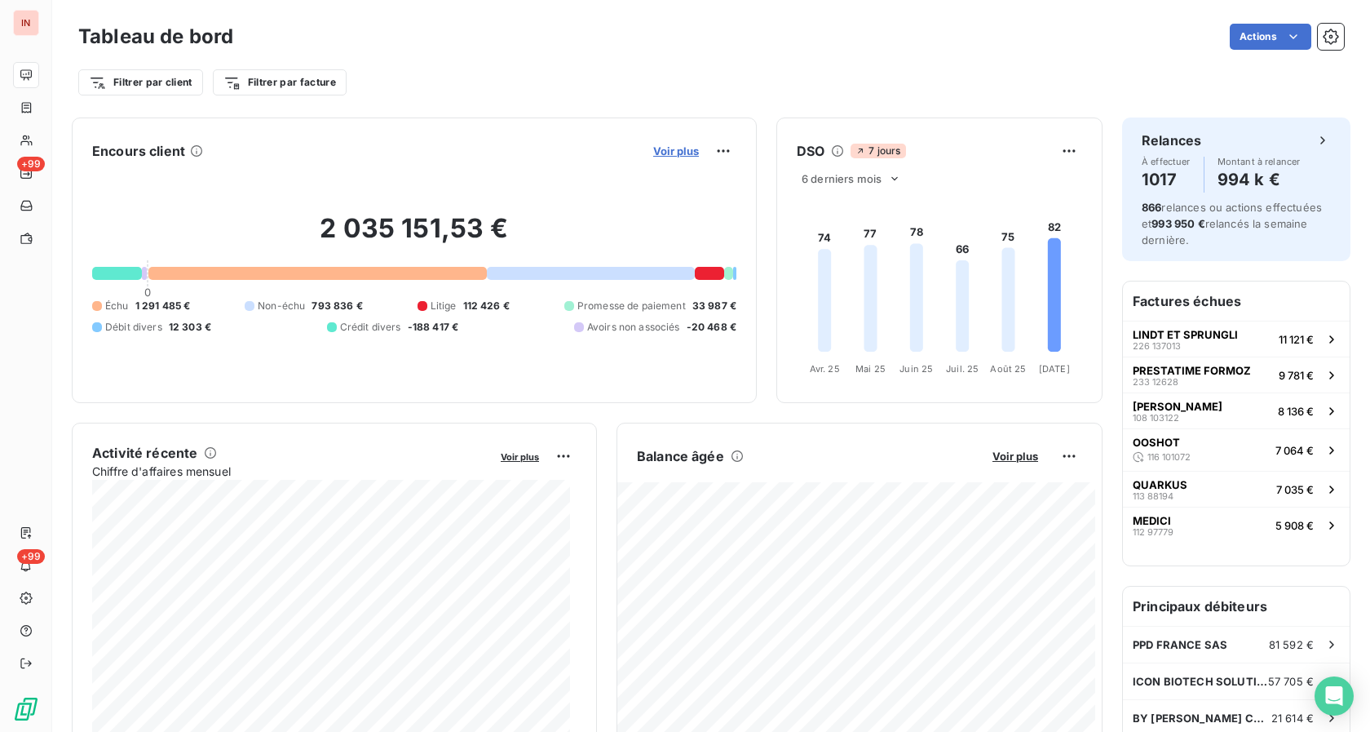
click at [680, 152] on span "Voir plus" at bounding box center [676, 150] width 46 height 13
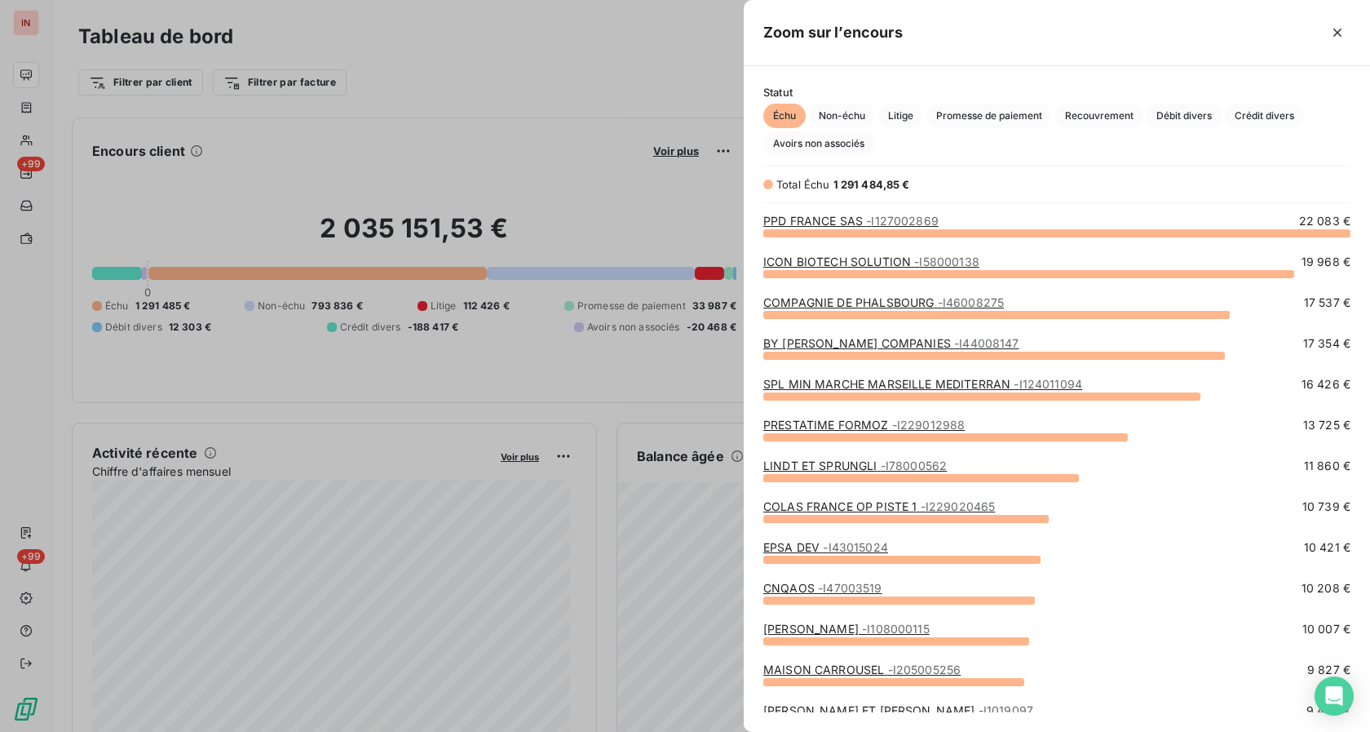
click at [833, 388] on link "SPL MIN MARCHE MARSEILLE MEDITERRAN - I124011094" at bounding box center [922, 384] width 319 height 14
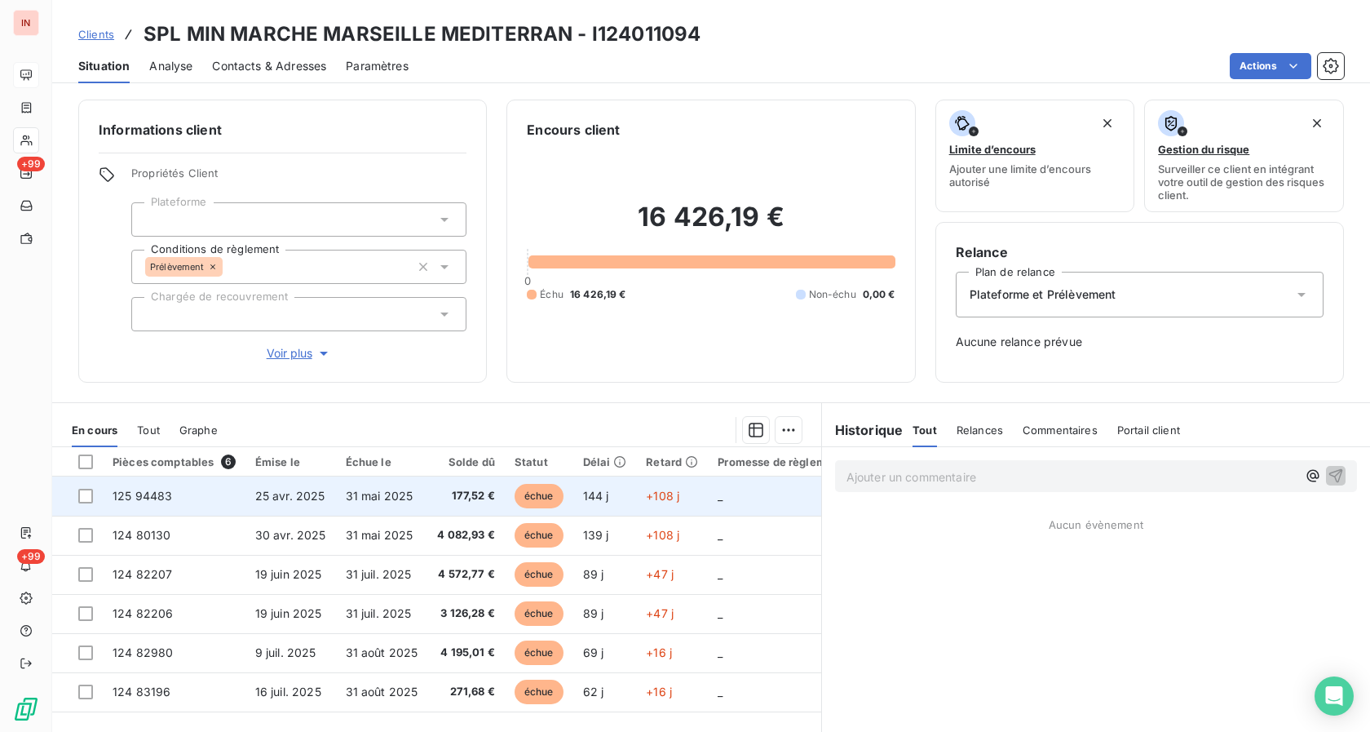
scroll to position [78, 0]
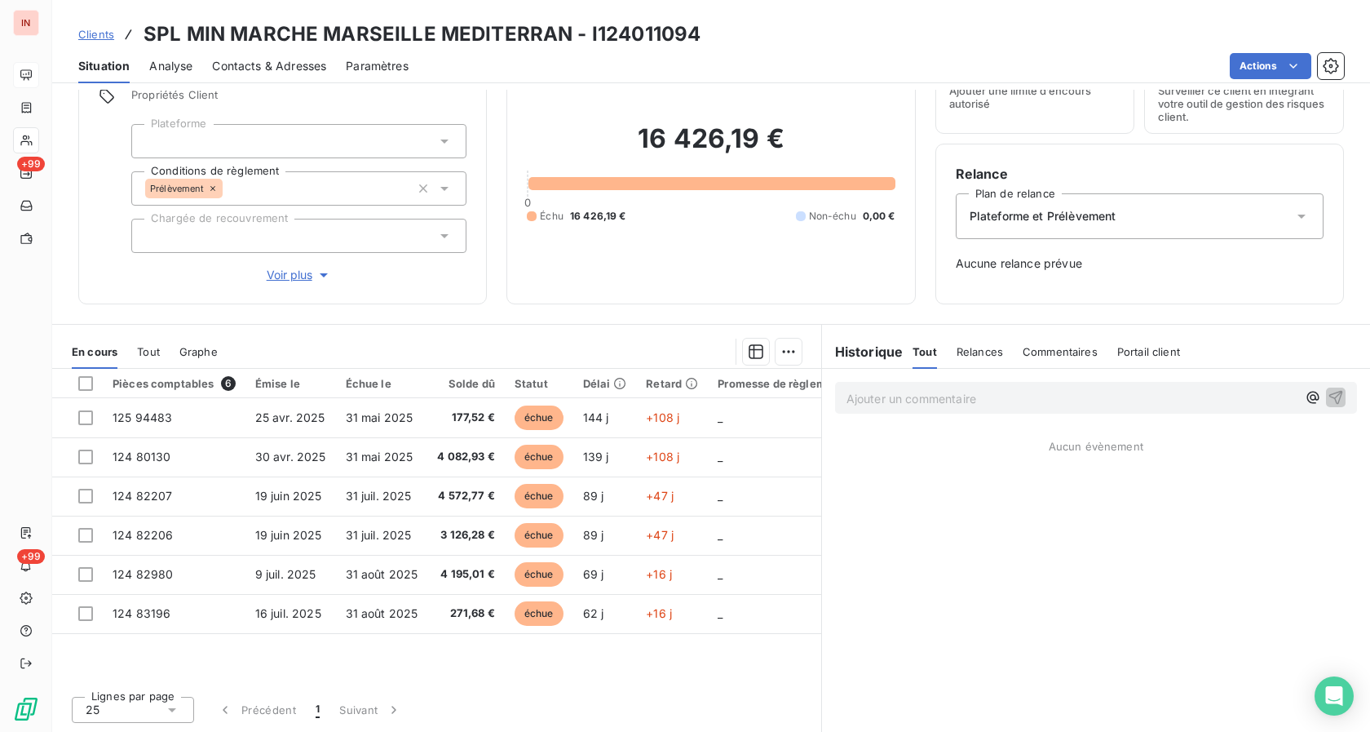
click at [107, 38] on span "Clients" at bounding box center [96, 34] width 36 height 13
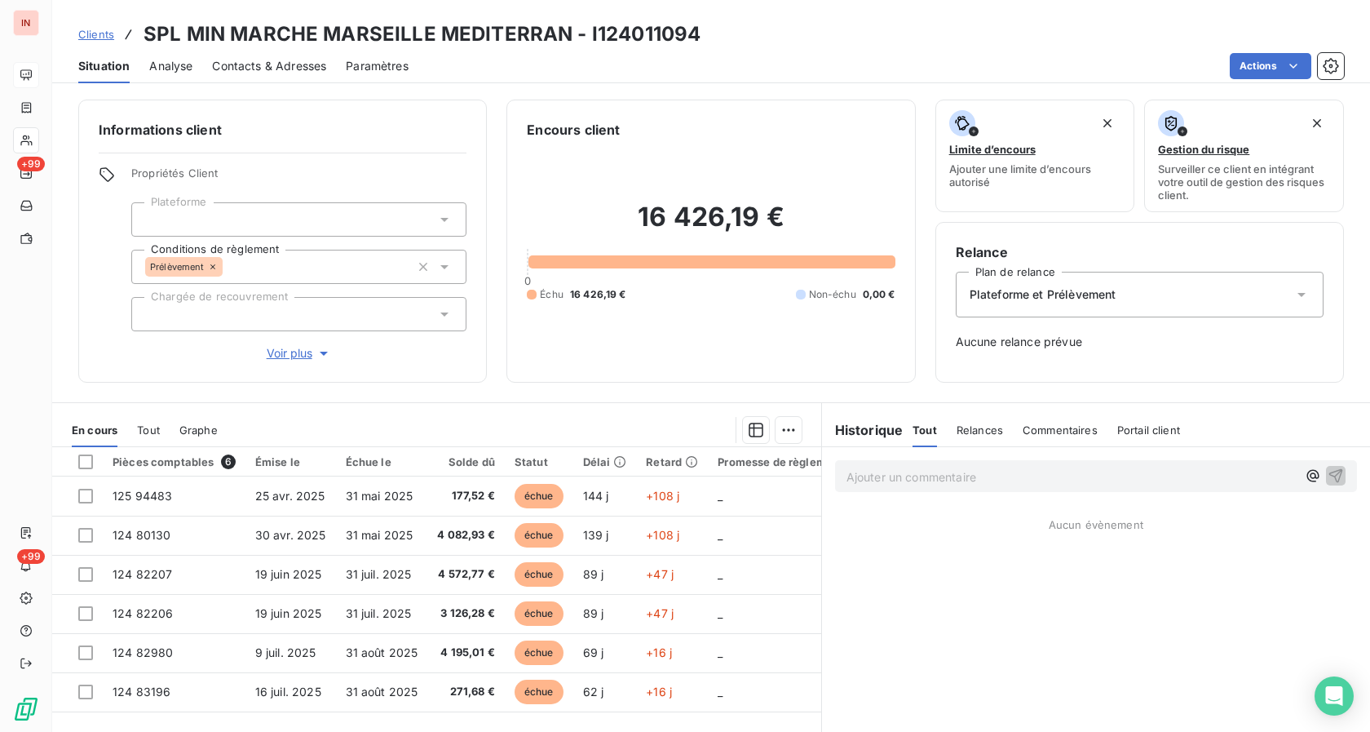
click at [454, 30] on h3 "SPL MIN MARCHE MARSEILLE MEDITERRAN - I124011094" at bounding box center [422, 34] width 557 height 29
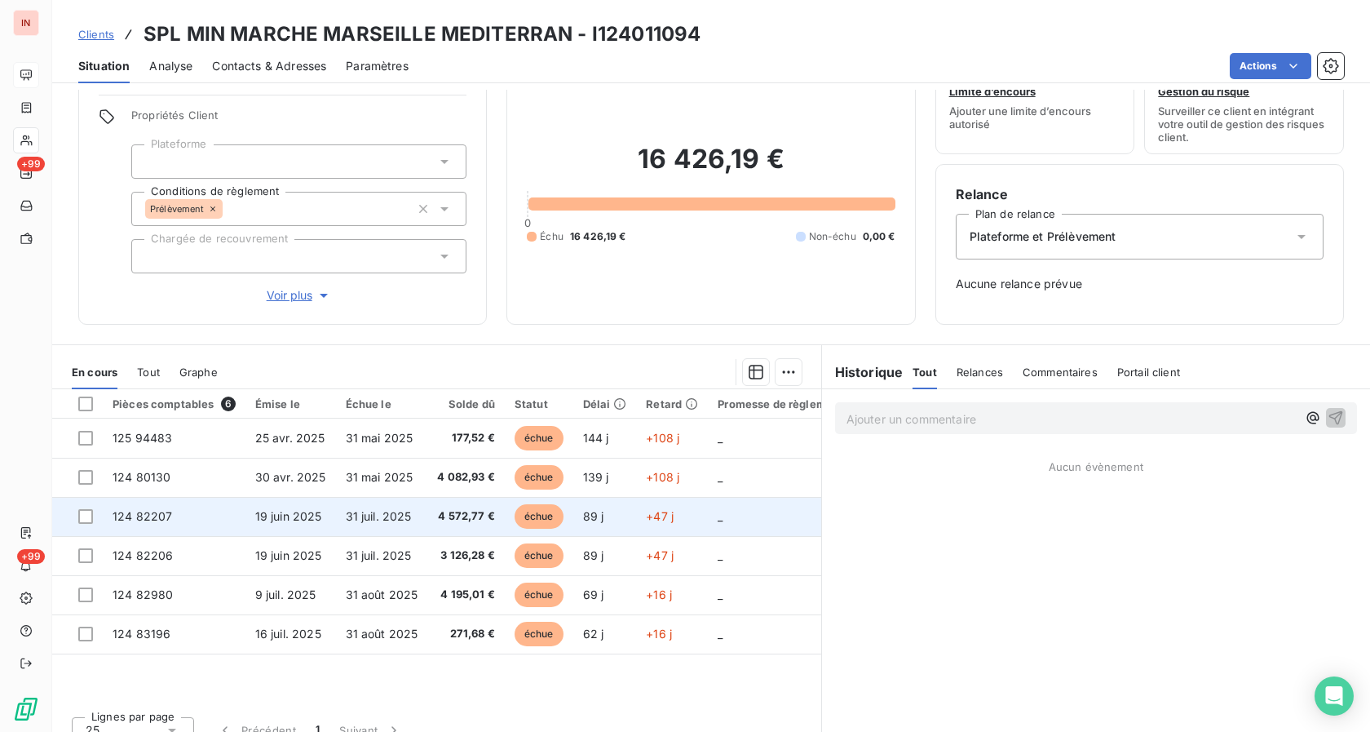
scroll to position [78, 0]
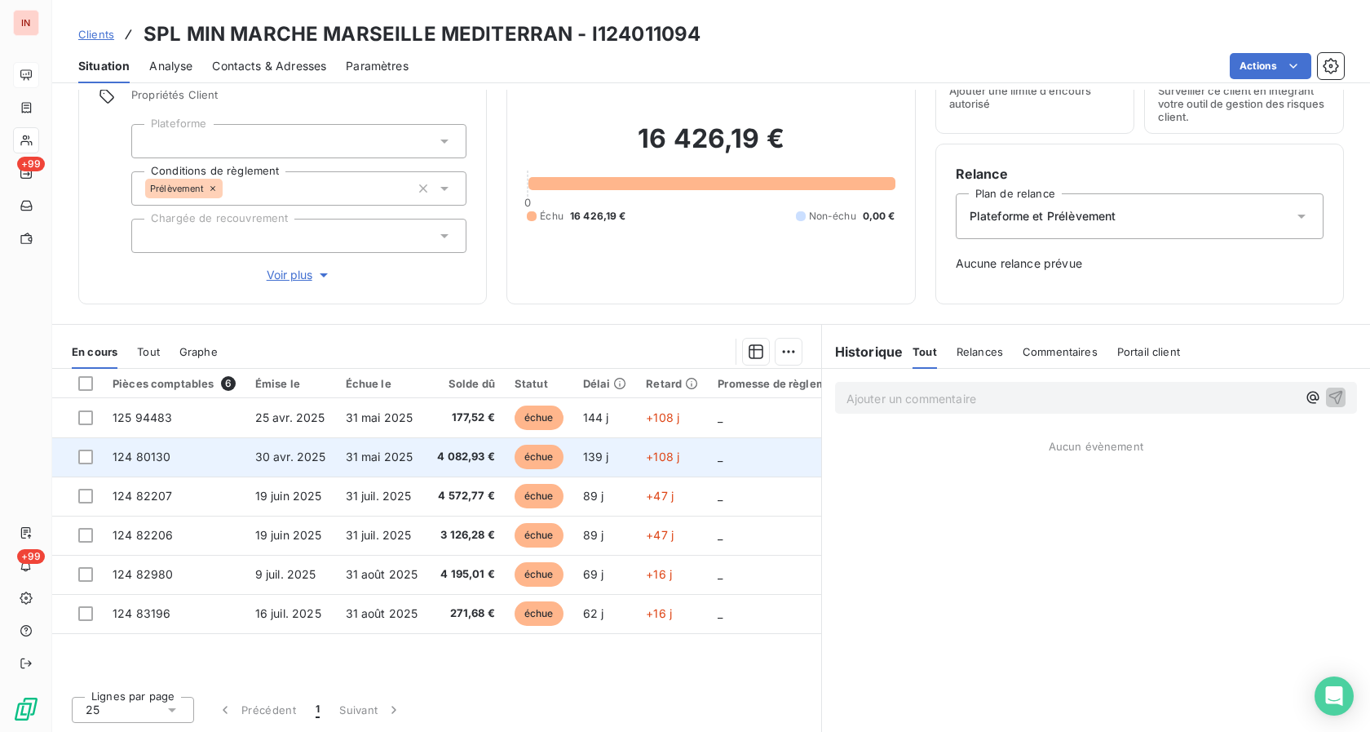
click at [277, 460] on span "30 avr. 2025" at bounding box center [290, 456] width 71 height 14
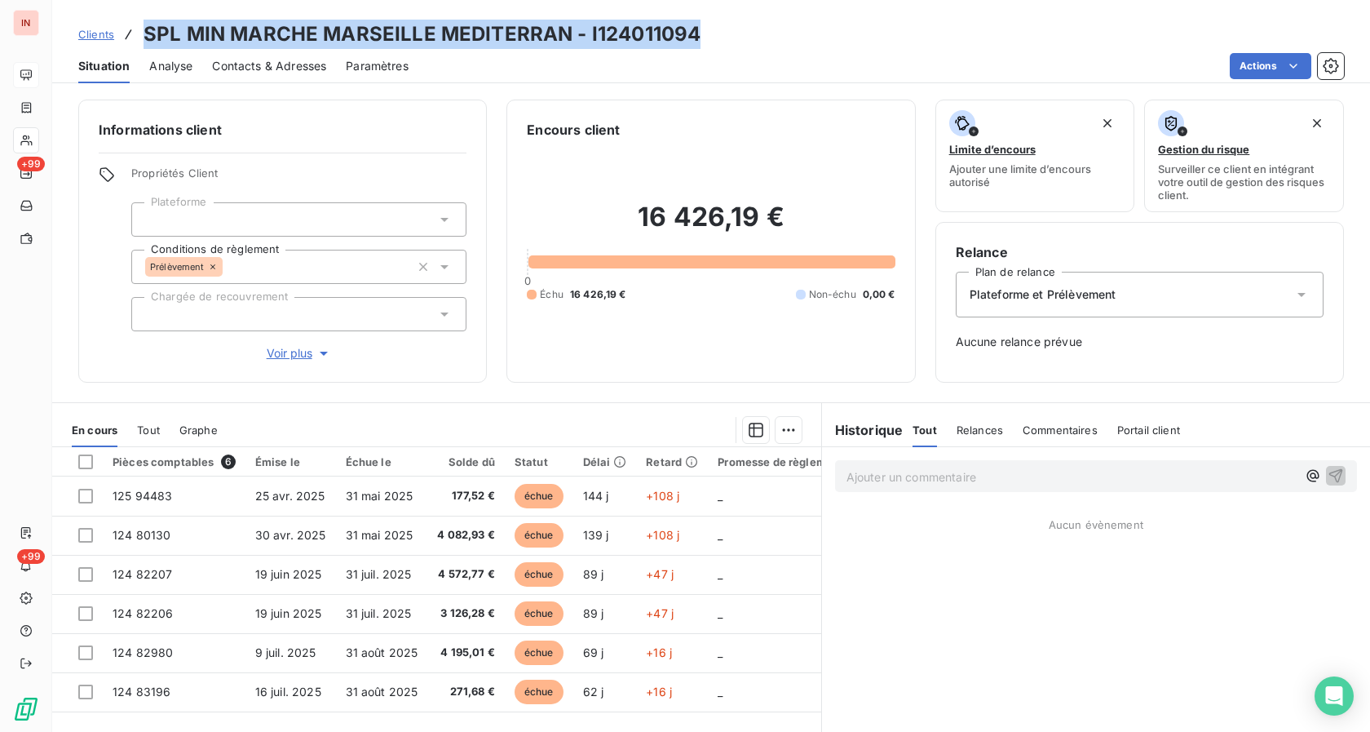
drag, startPoint x: 148, startPoint y: 35, endPoint x: 834, endPoint y: 36, distance: 685.2
click at [834, 34] on div "Clients SPL MIN MARCHE MARSEILLE MEDITERRAN - I124011094" at bounding box center [711, 34] width 1318 height 29
copy h3 "SPL MIN MARCHE MARSEILLE MEDITERRAN - I124011094"
